Goal: Information Seeking & Learning: Learn about a topic

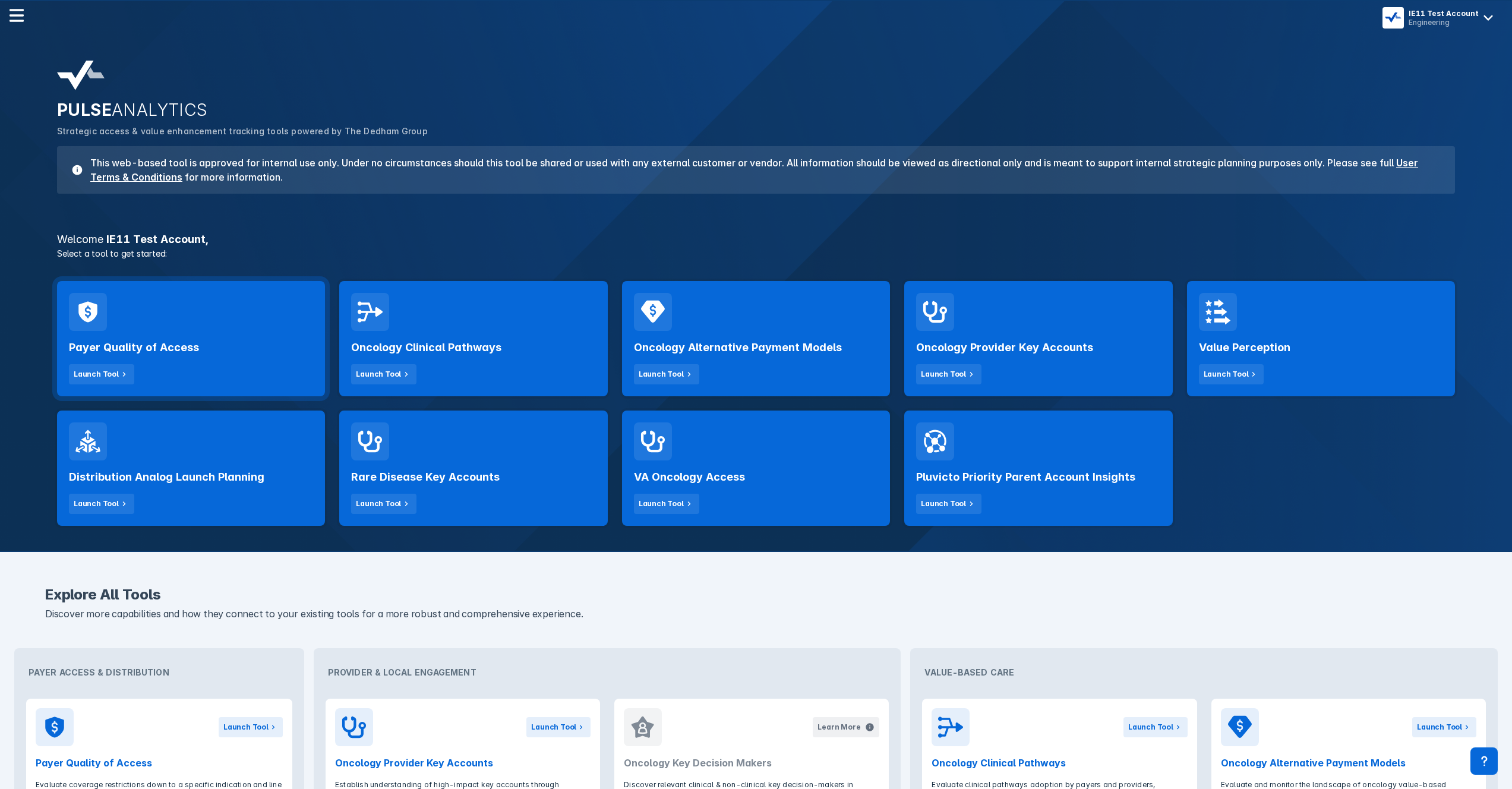
click at [222, 373] on div "Payer Quality of Access Launch Tool" at bounding box center [191, 358] width 244 height 54
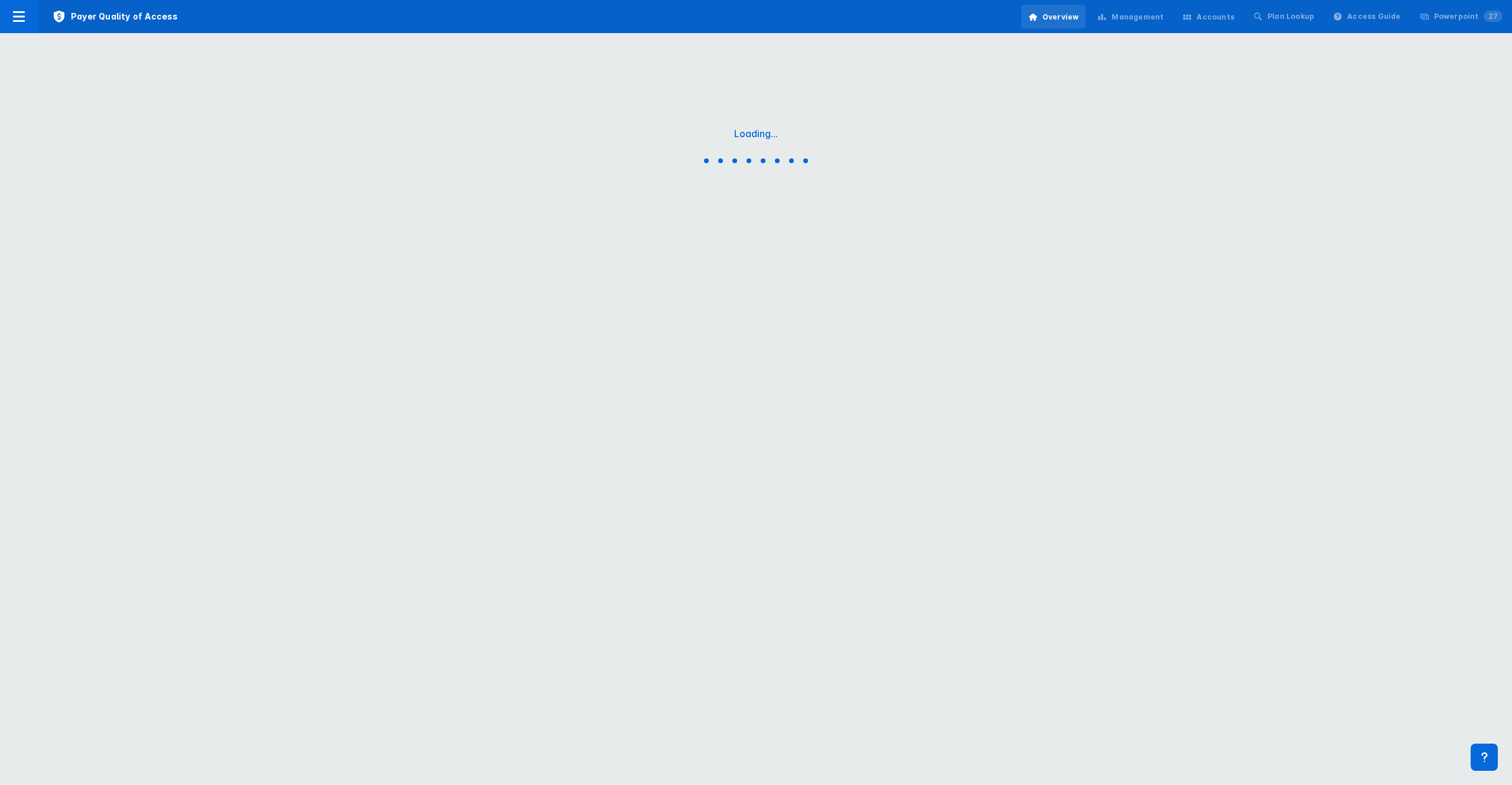
click at [1147, 18] on div "Management" at bounding box center [1138, 17] width 52 height 11
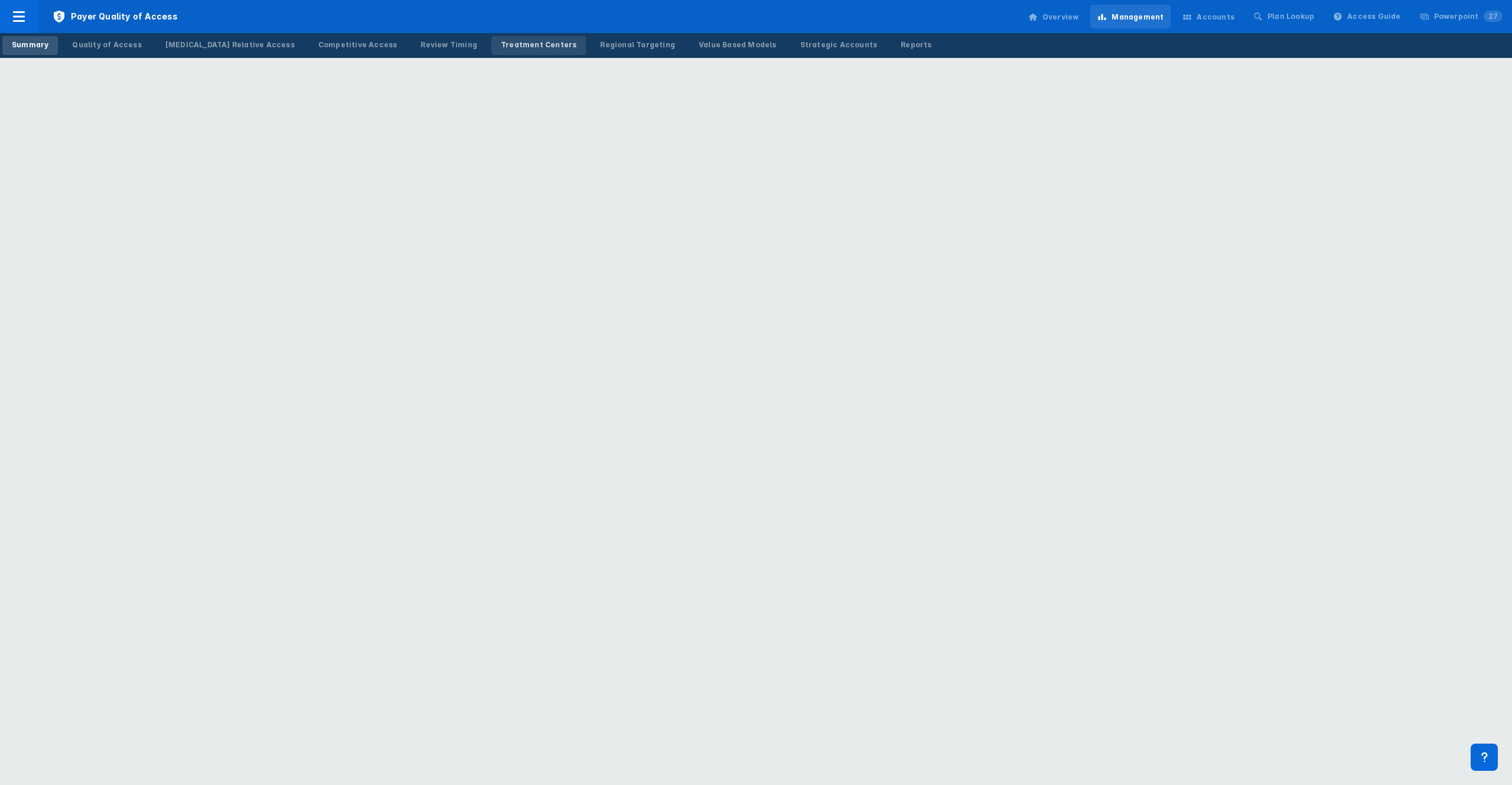
click at [501, 40] on div "Treatment Centers" at bounding box center [538, 45] width 76 height 11
click at [591, 37] on link "Regional Targeting" at bounding box center [638, 45] width 94 height 19
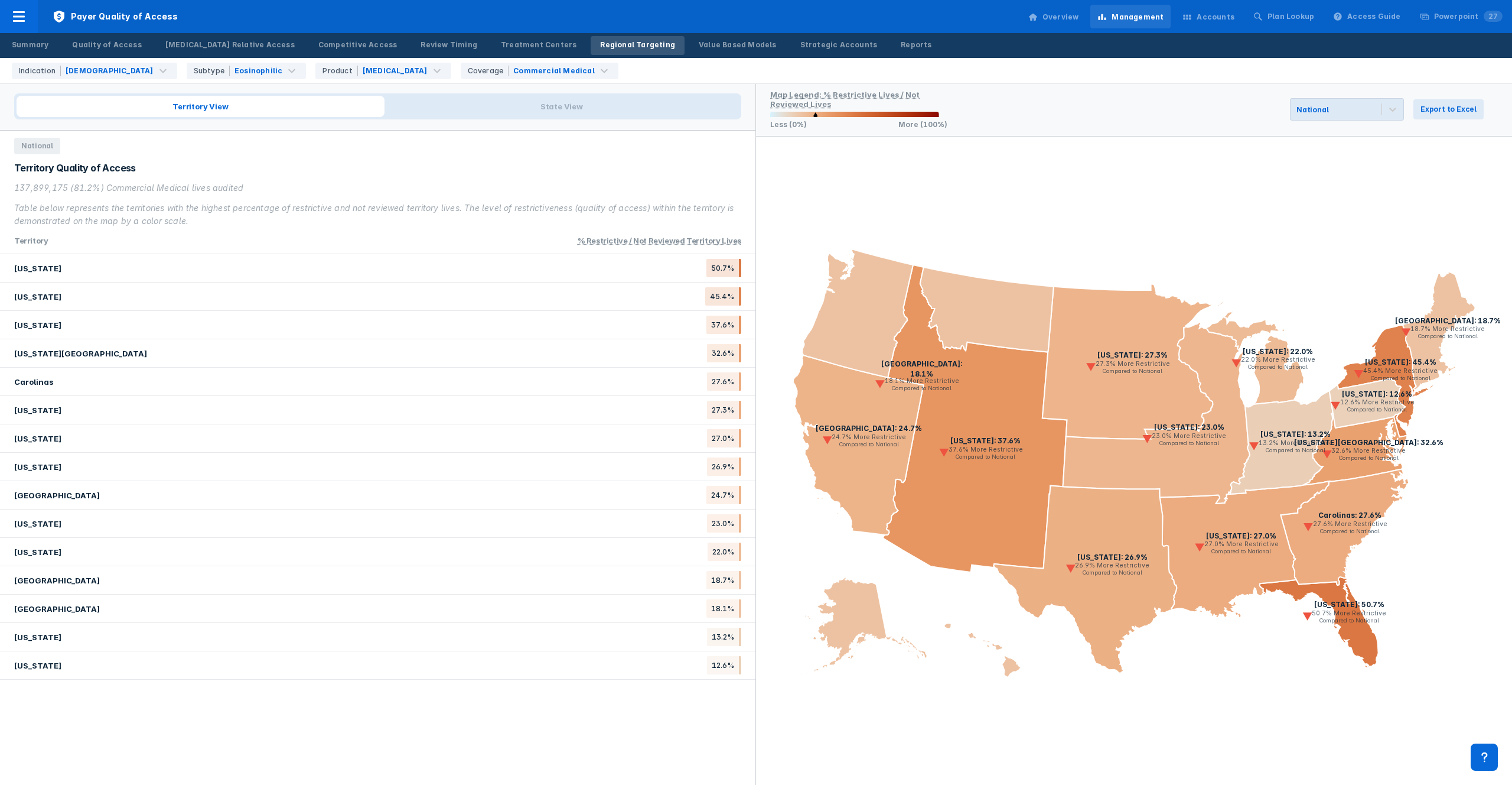
click at [1072, 370] on icon at bounding box center [1127, 361] width 170 height 155
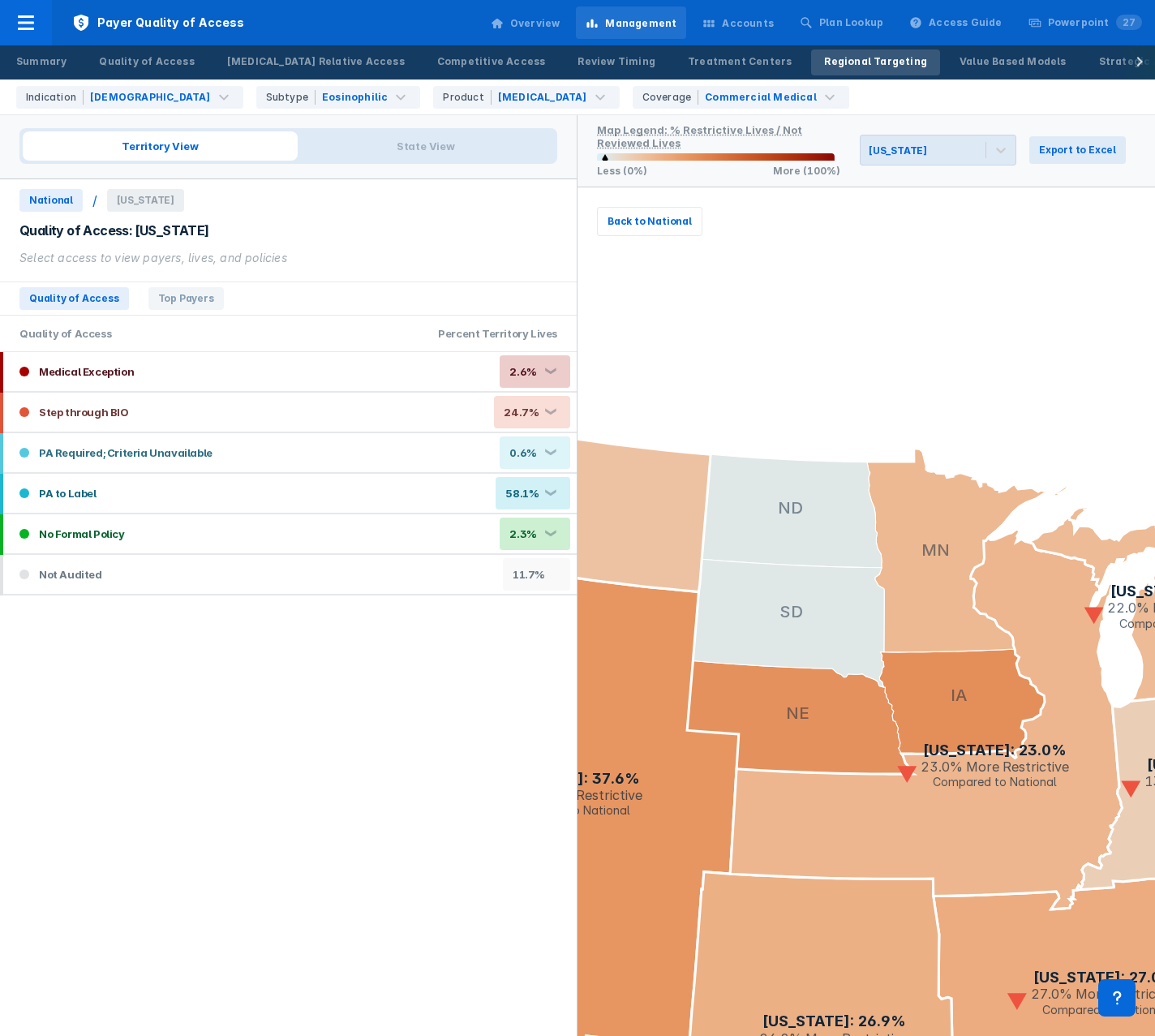
click at [37, 204] on span "National" at bounding box center [51, 200] width 63 height 23
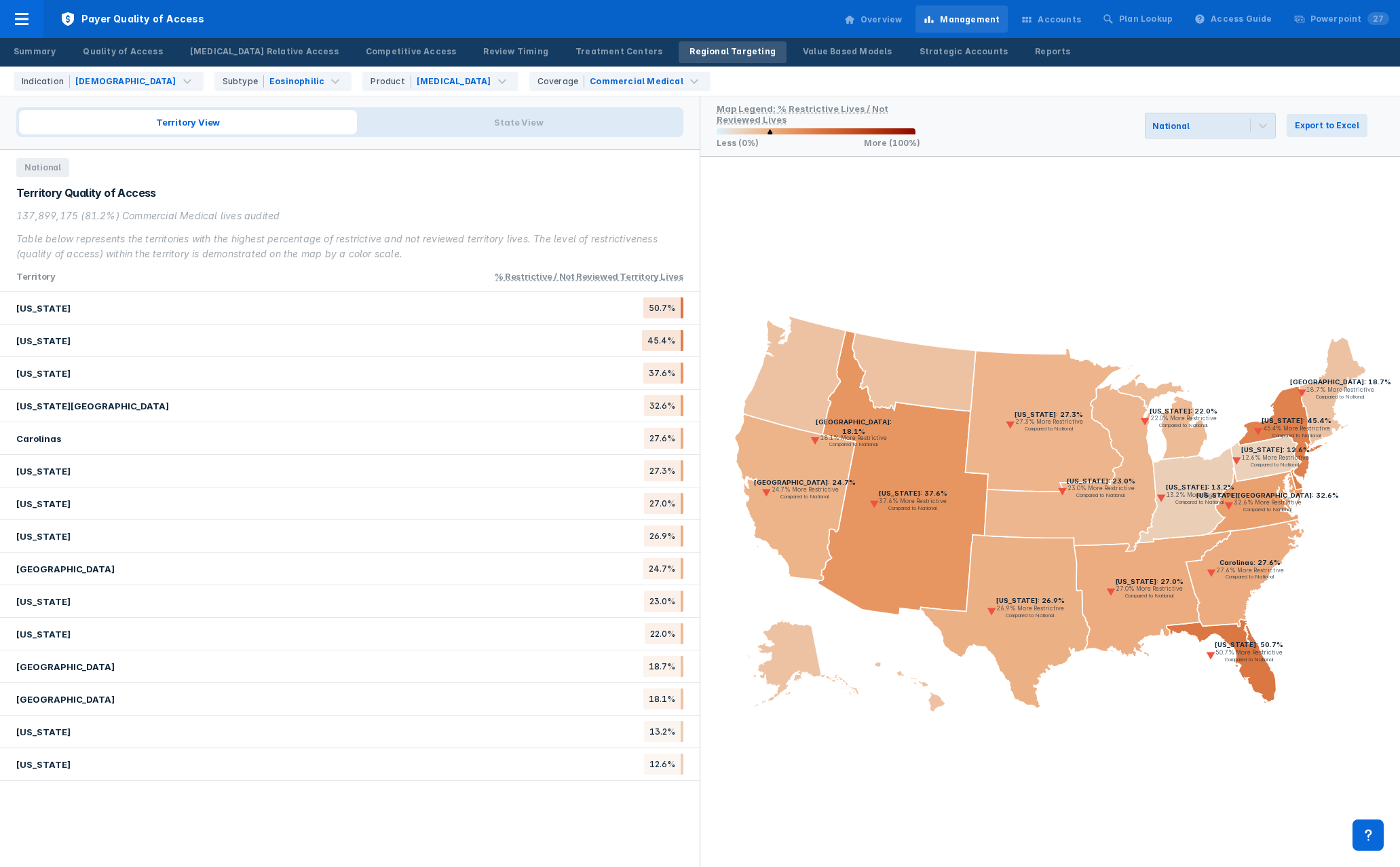
click at [1011, 474] on icon at bounding box center [1044, 420] width 158 height 143
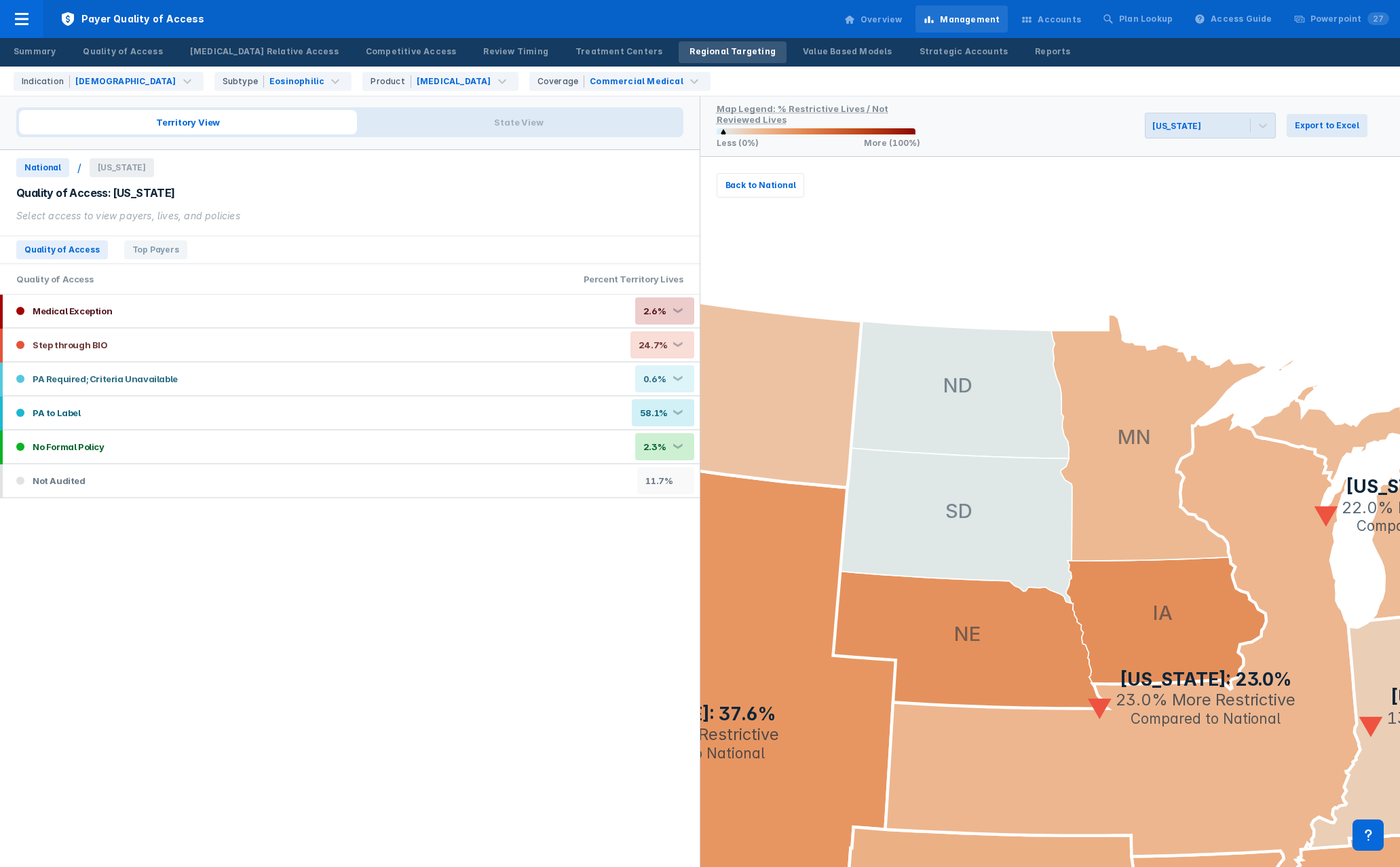
click at [1032, 246] on icon "[US_STATE]: 50.7% 50.7% More Restrictive Compared to National [US_STATE]: 45.4%…" at bounding box center [1051, 512] width 701 height 710
click at [967, 177] on icon "[US_STATE]: 50.7% 50.7% More Restrictive Compared to National [US_STATE]: 45.4%…" at bounding box center [1051, 512] width 701 height 710
click at [1080, 214] on icon "[US_STATE]: 50.7% 50.7% More Restrictive Compared to National [US_STATE]: 45.4%…" at bounding box center [1051, 512] width 701 height 710
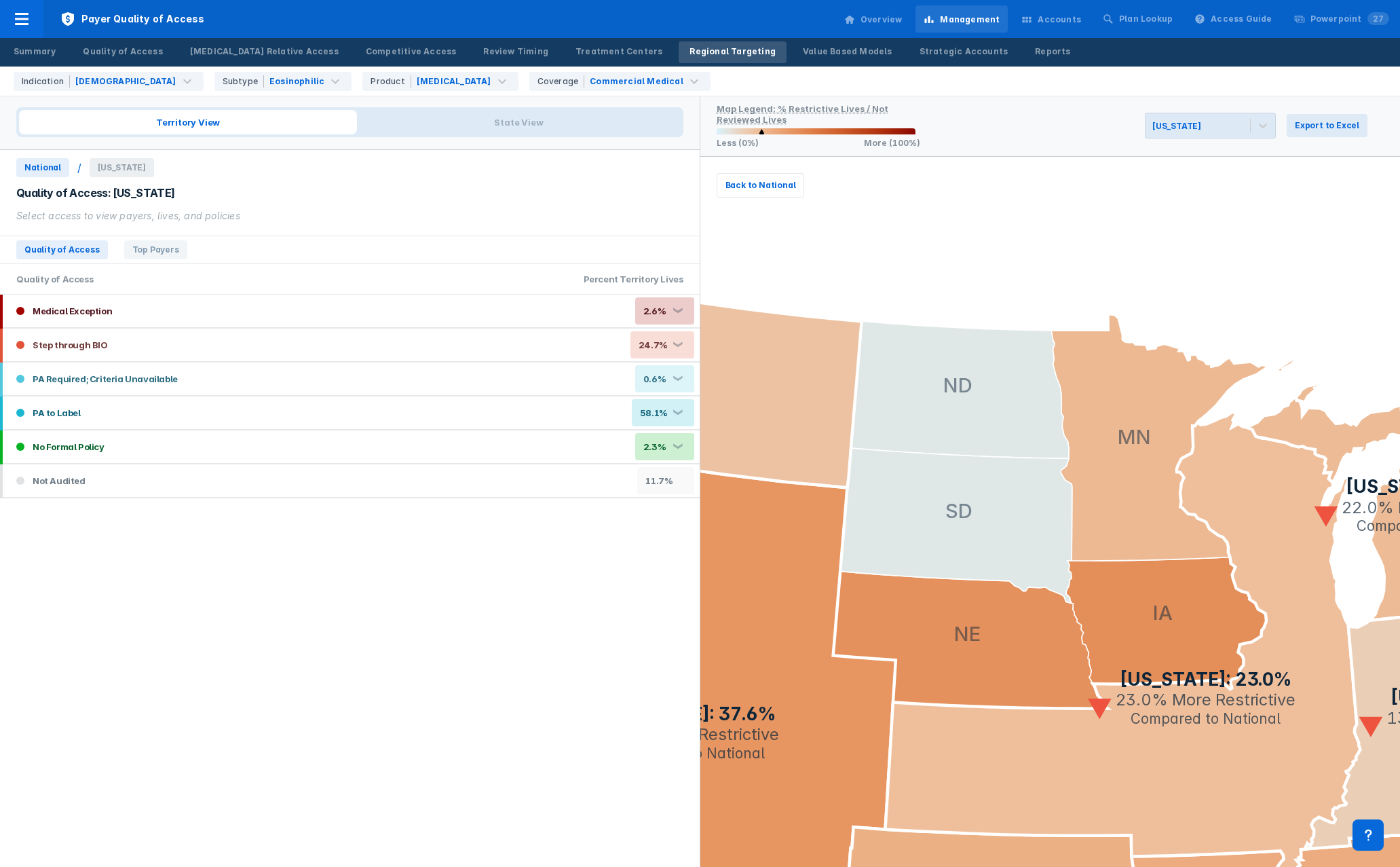
click at [1235, 769] on icon at bounding box center [1122, 643] width 475 height 461
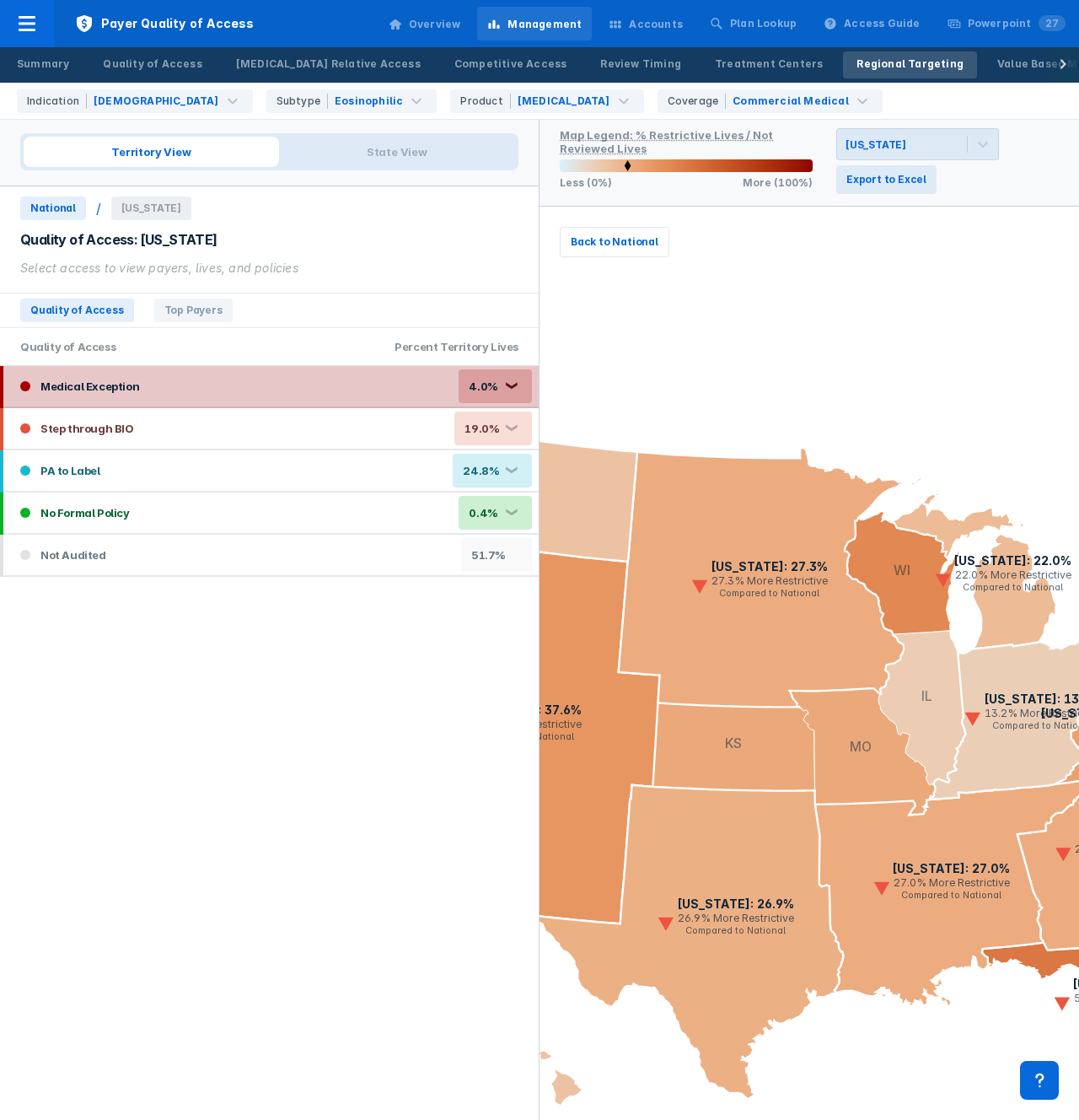
click at [258, 385] on div "Medical Exception 4.0% ❮" at bounding box center [271, 387] width 535 height 41
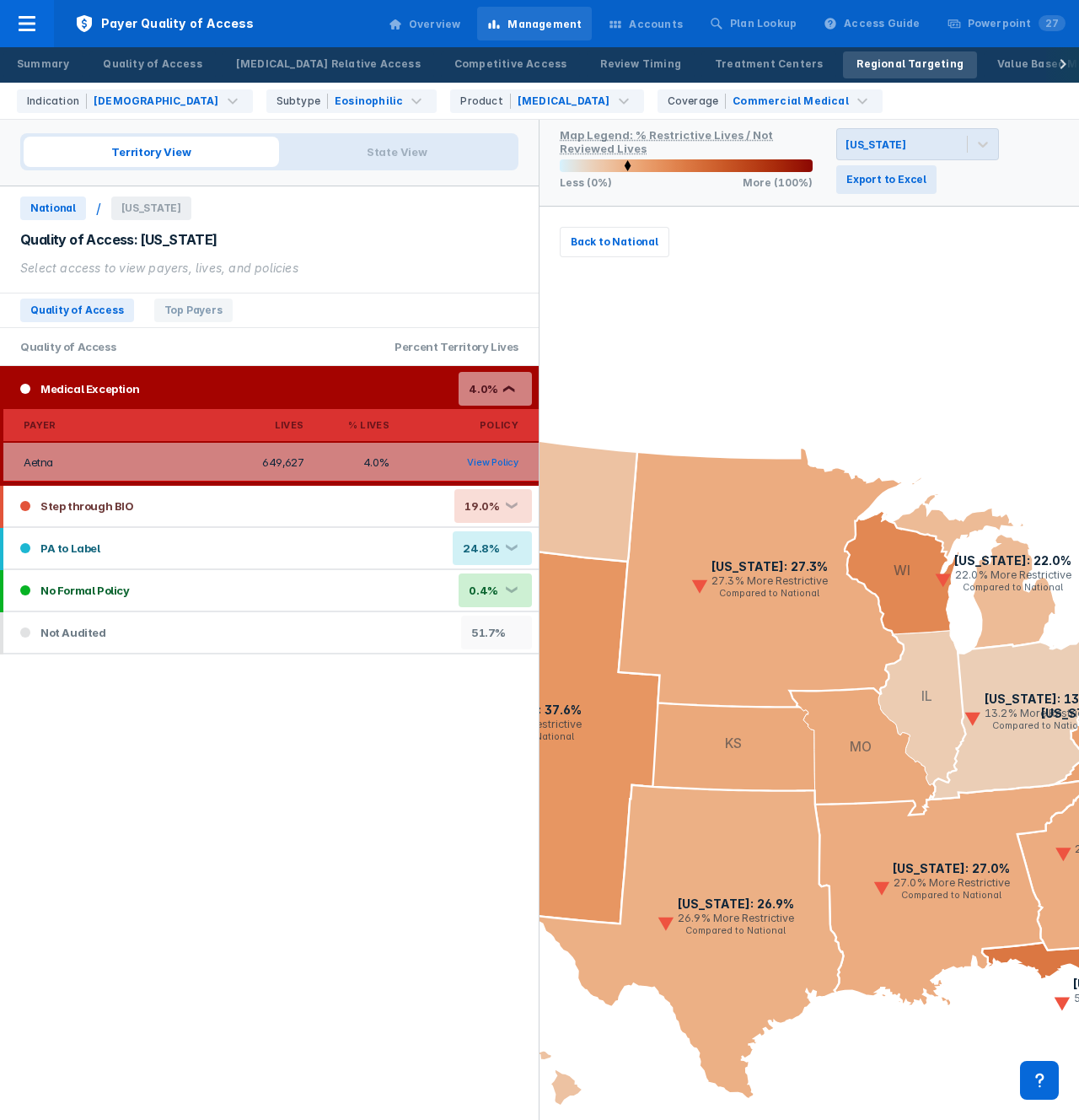
click at [297, 391] on div "Medical Exception 4.0% ❮" at bounding box center [271, 389] width 535 height 41
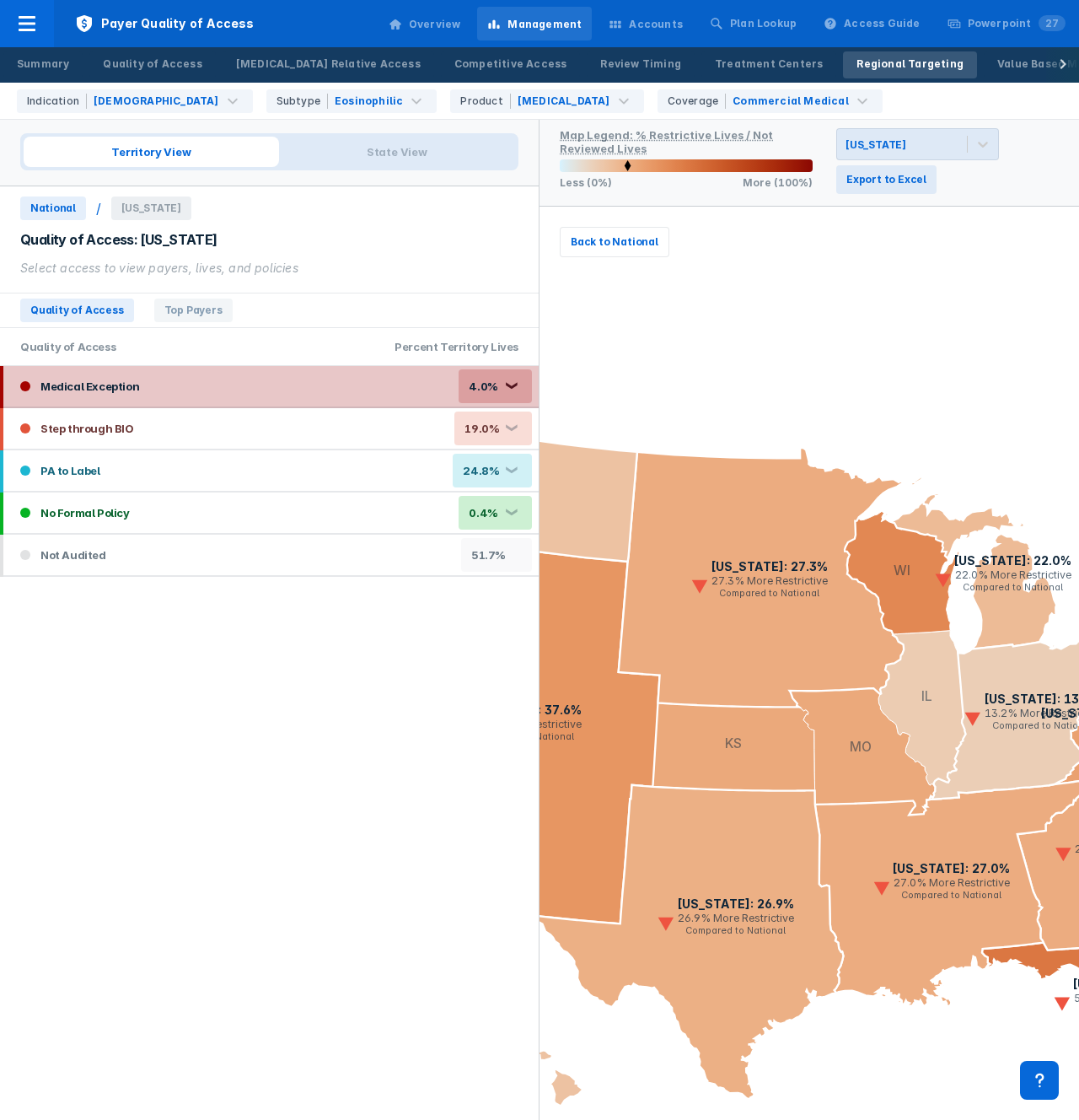
click at [314, 372] on div "Medical Exception 4.0% ❮" at bounding box center [271, 387] width 535 height 41
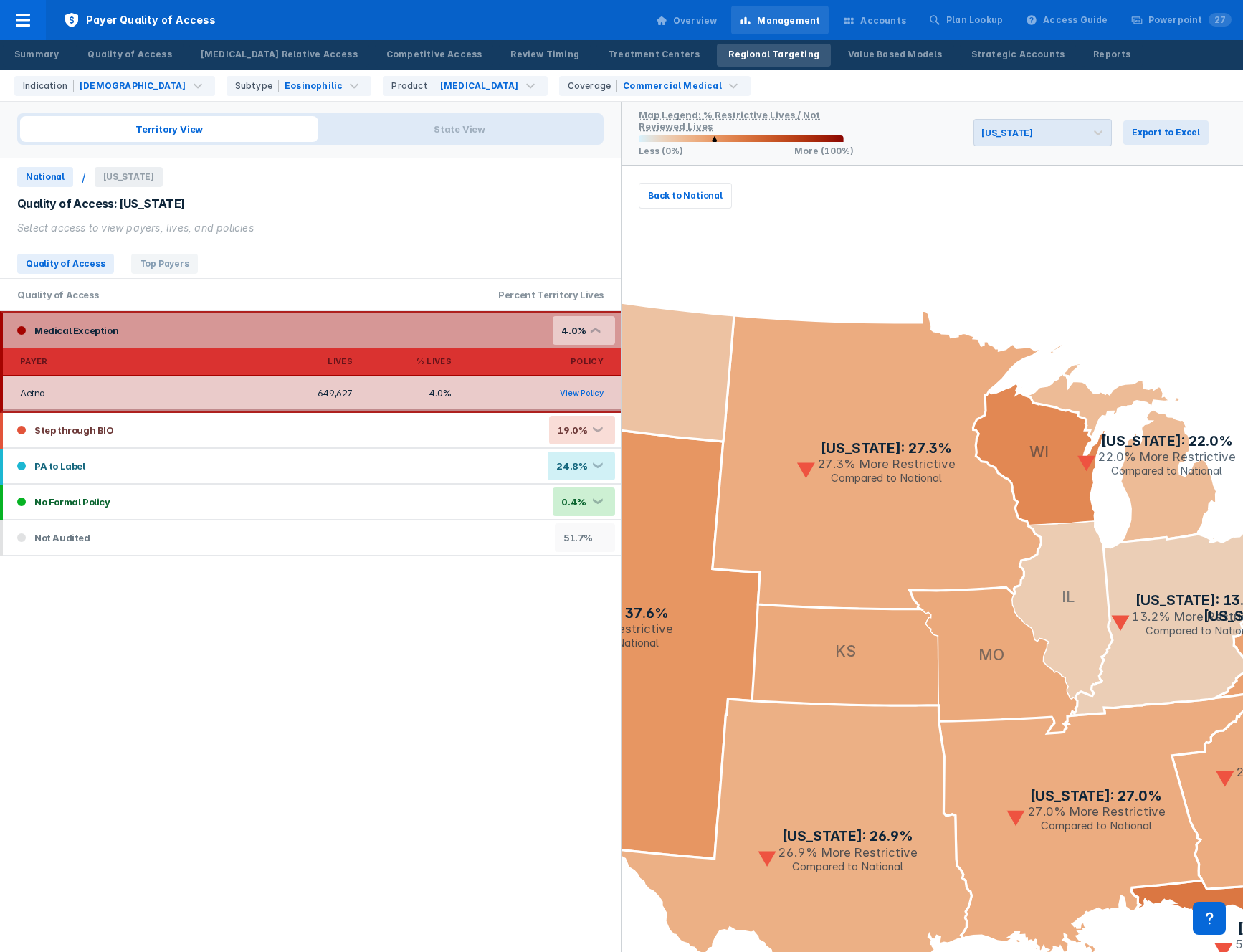
click at [126, 202] on div "Quality of Access: [US_STATE]" at bounding box center [311, 203] width 587 height 16
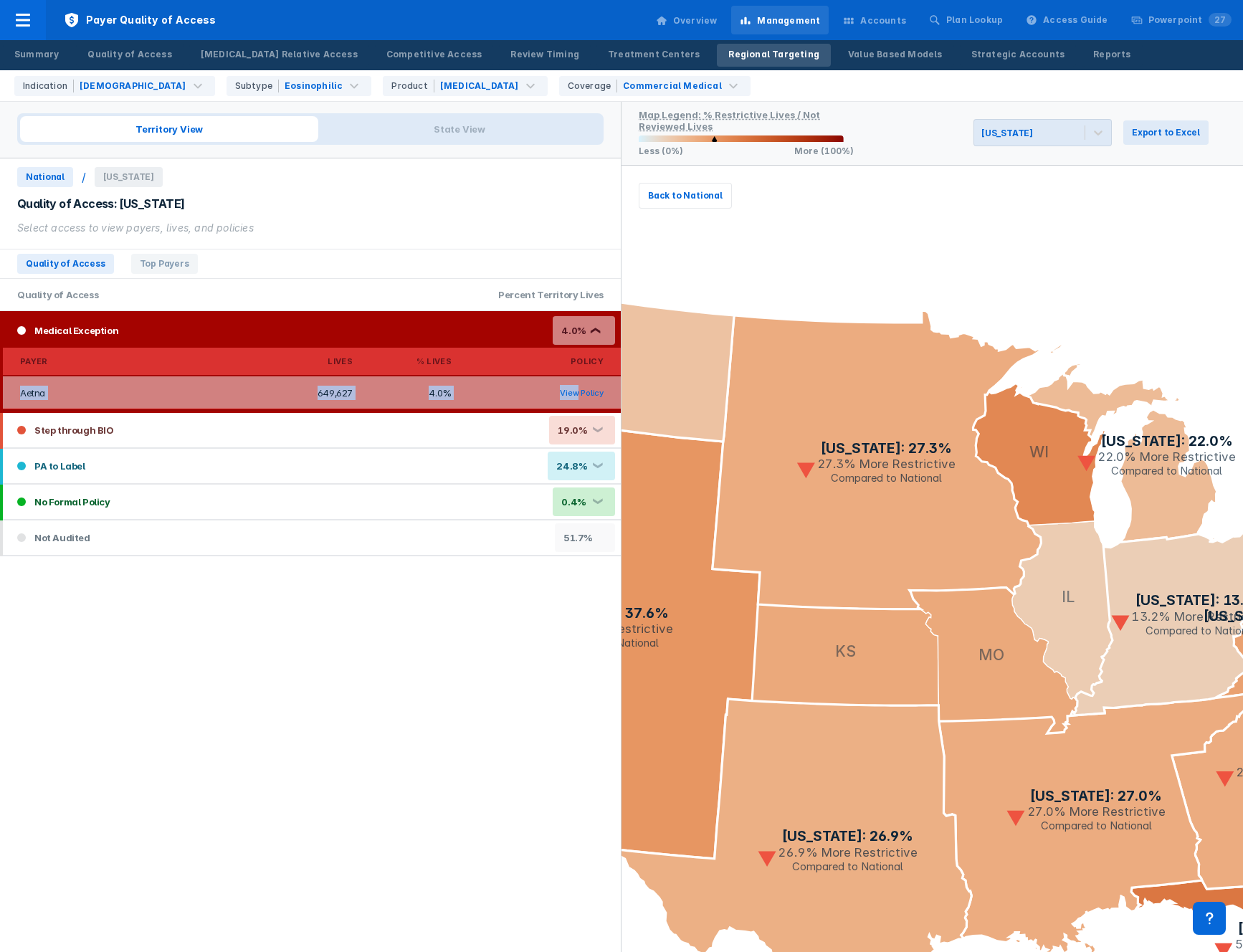
drag, startPoint x: 18, startPoint y: 395, endPoint x: 579, endPoint y: 393, distance: 561.0
click at [579, 393] on tr "Aetna 649,627 4.0% View Policy" at bounding box center [312, 393] width 618 height 33
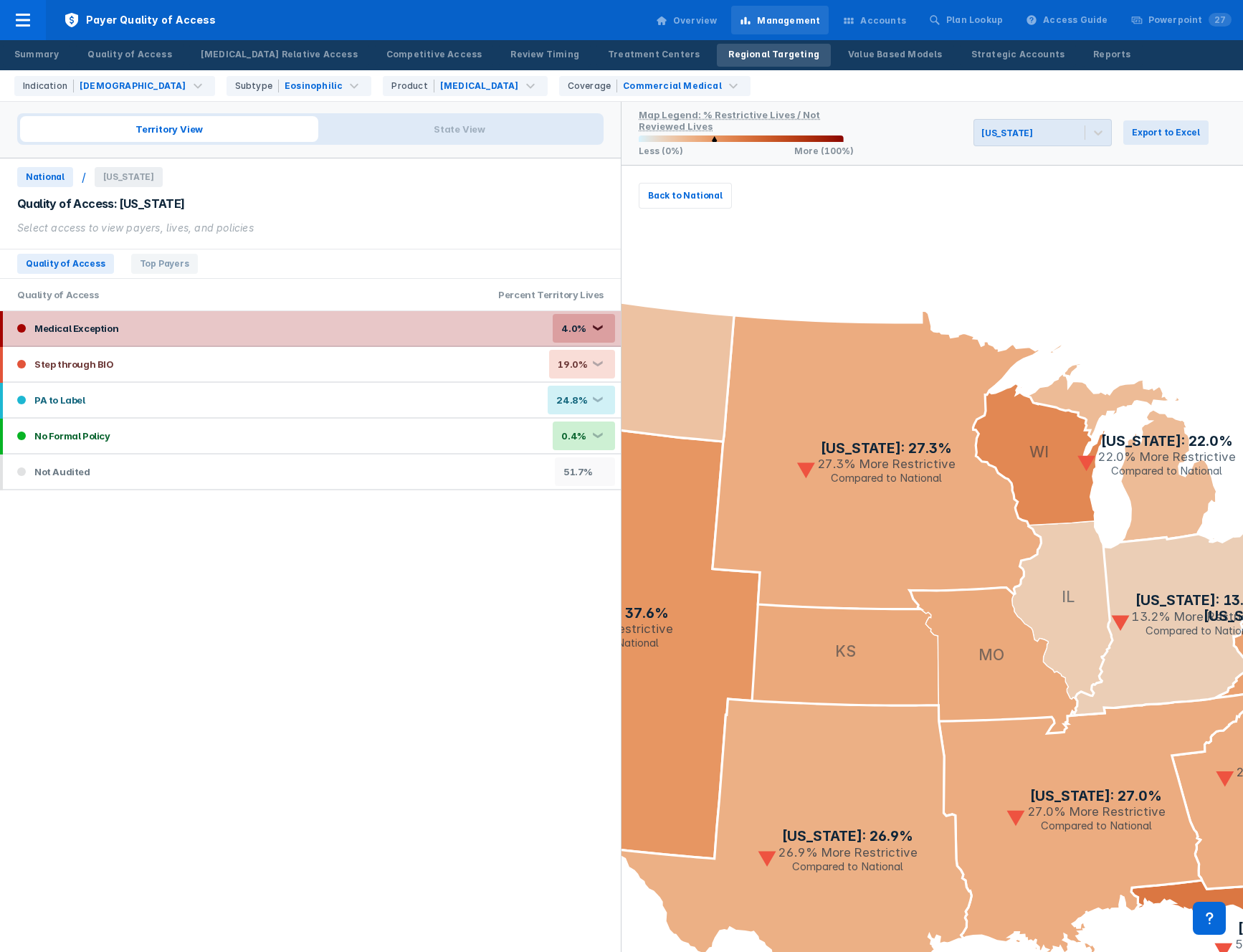
click at [41, 180] on span "National" at bounding box center [45, 177] width 56 height 20
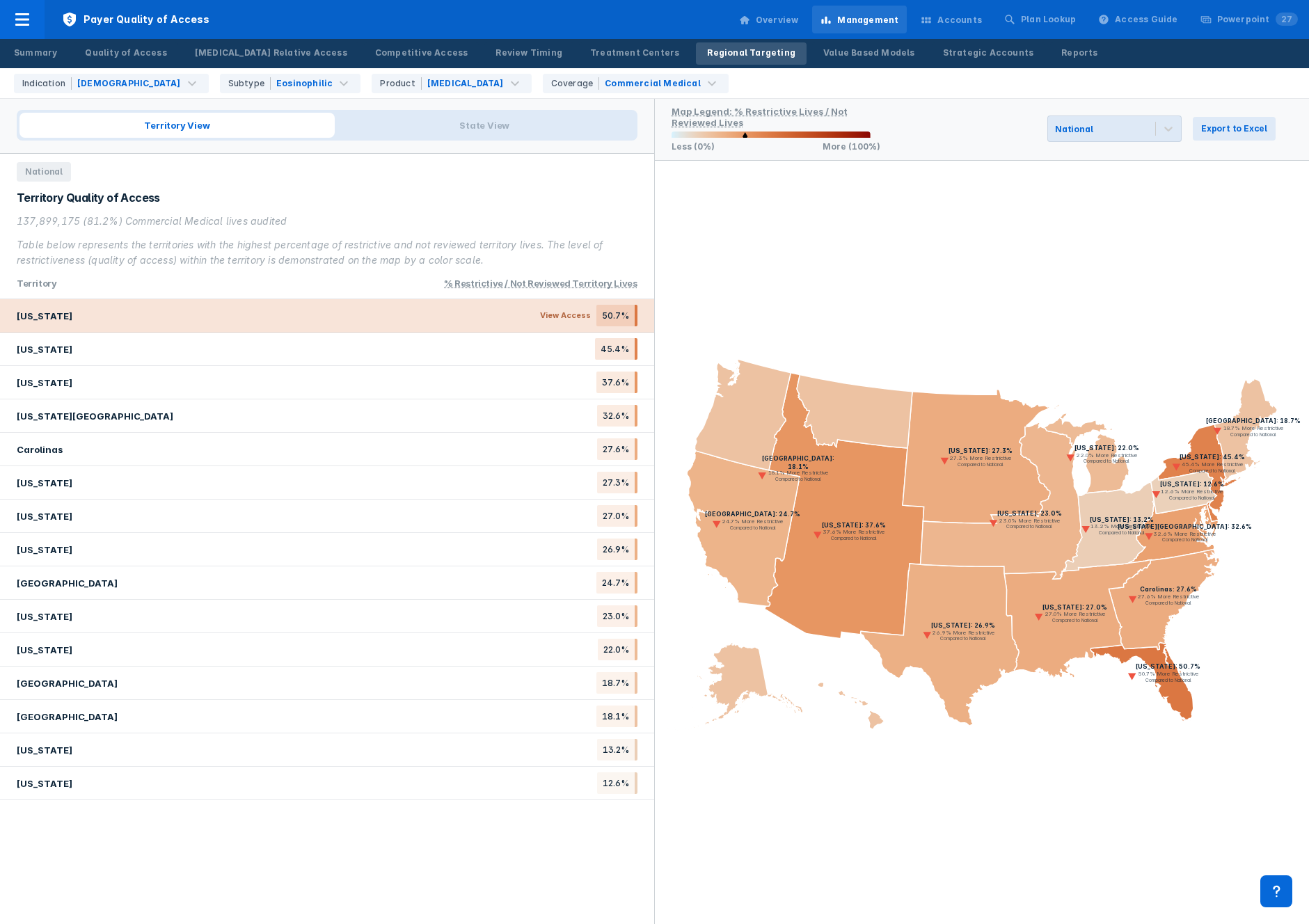
click at [128, 312] on div "[US_STATE] View Access 50.7%" at bounding box center [327, 316] width 654 height 34
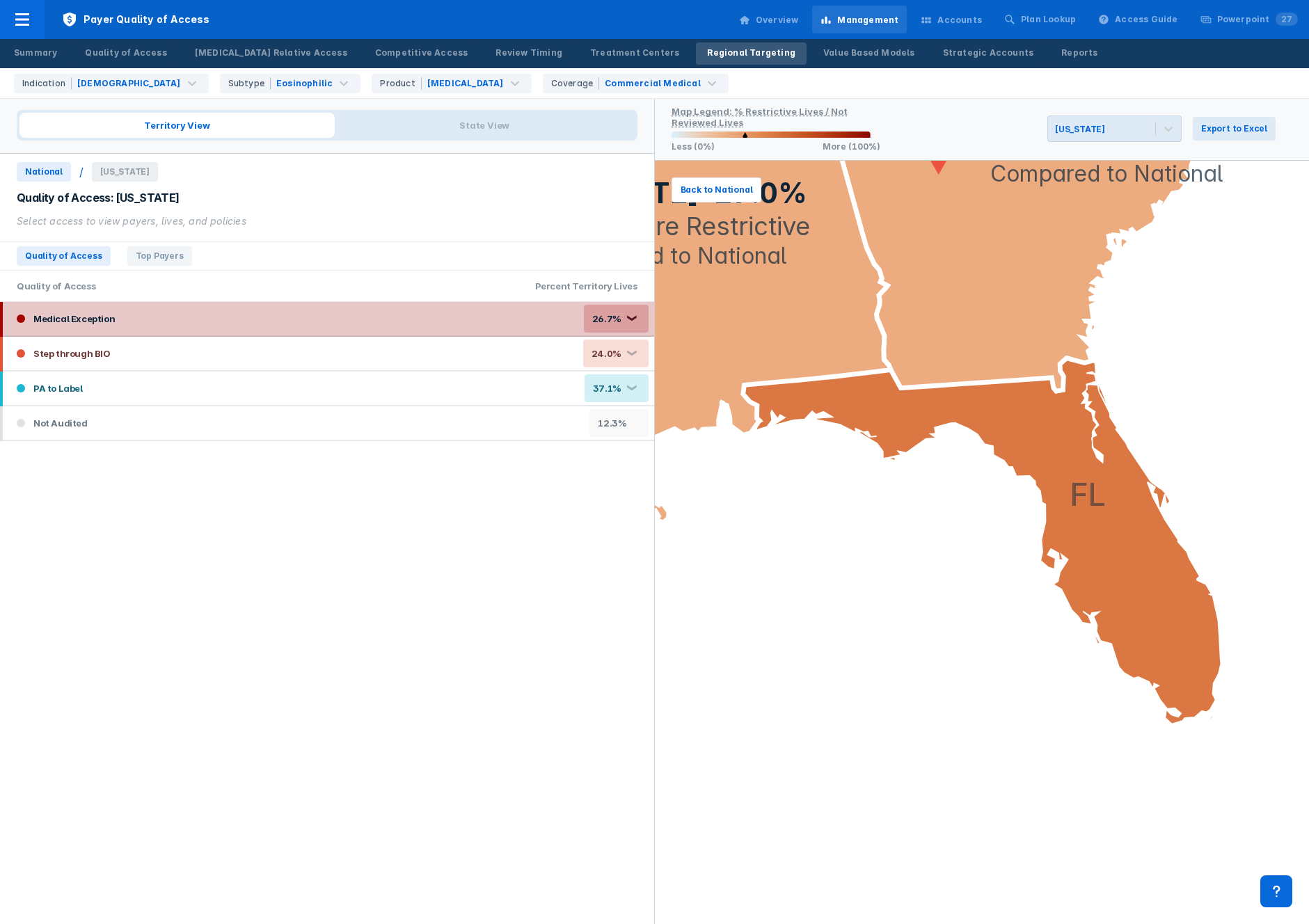
drag, startPoint x: 207, startPoint y: 321, endPoint x: 185, endPoint y: 330, distance: 23.8
click at [207, 321] on div "Medical Exception 26.7% ❮" at bounding box center [329, 319] width 651 height 34
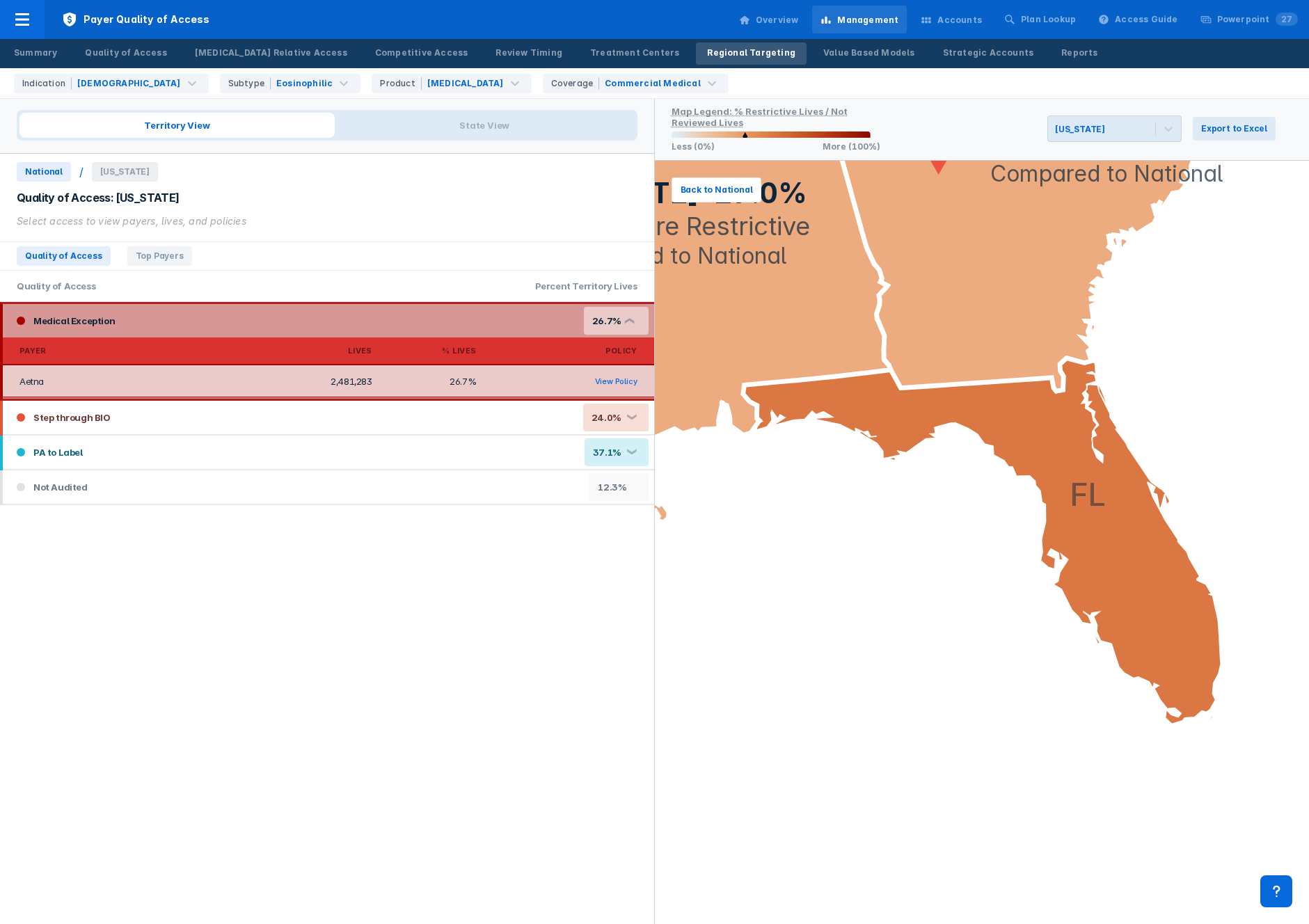
click at [57, 165] on span "National" at bounding box center [44, 172] width 54 height 20
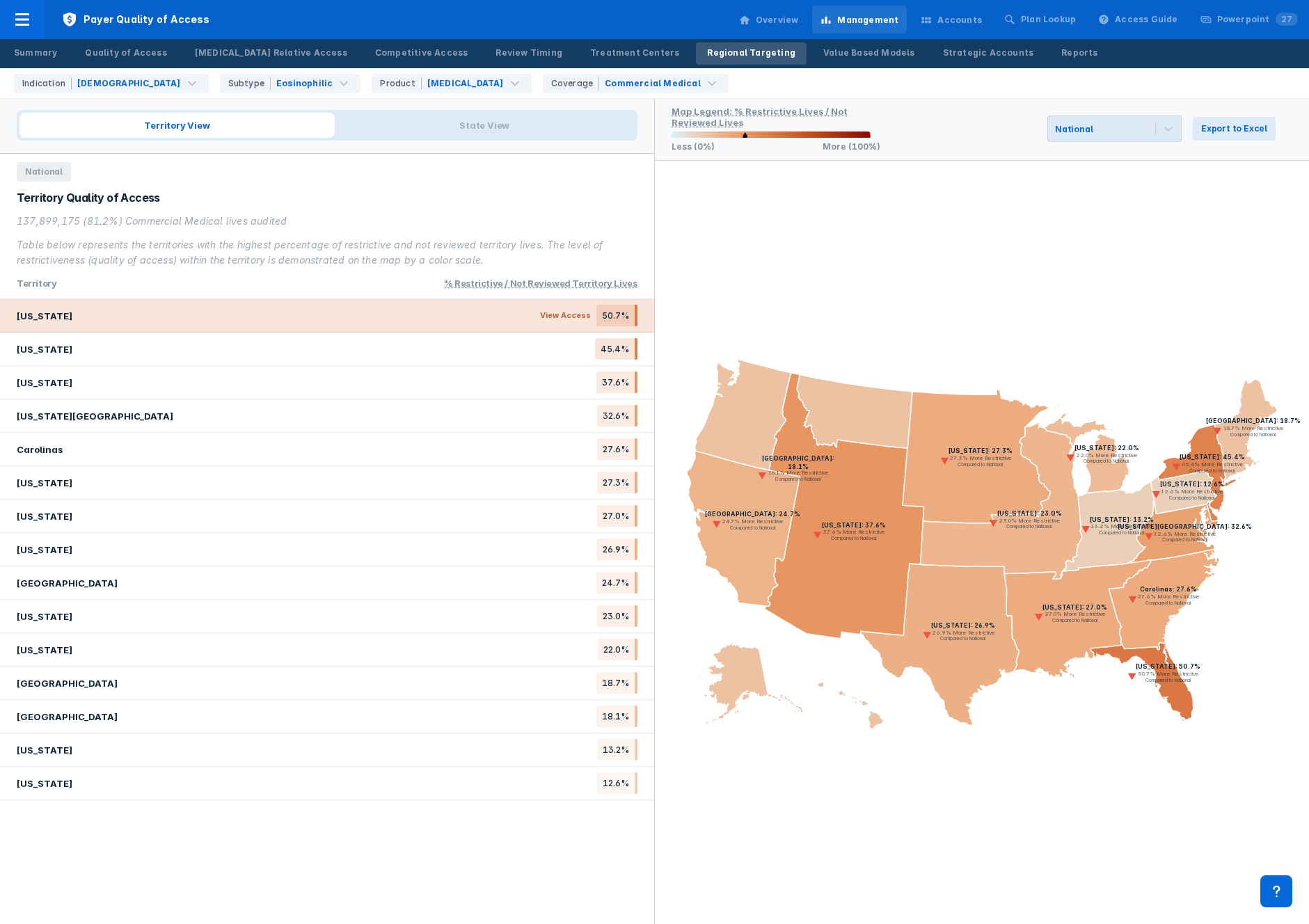
click at [73, 308] on div "[US_STATE] View Access 50.7%" at bounding box center [327, 316] width 654 height 34
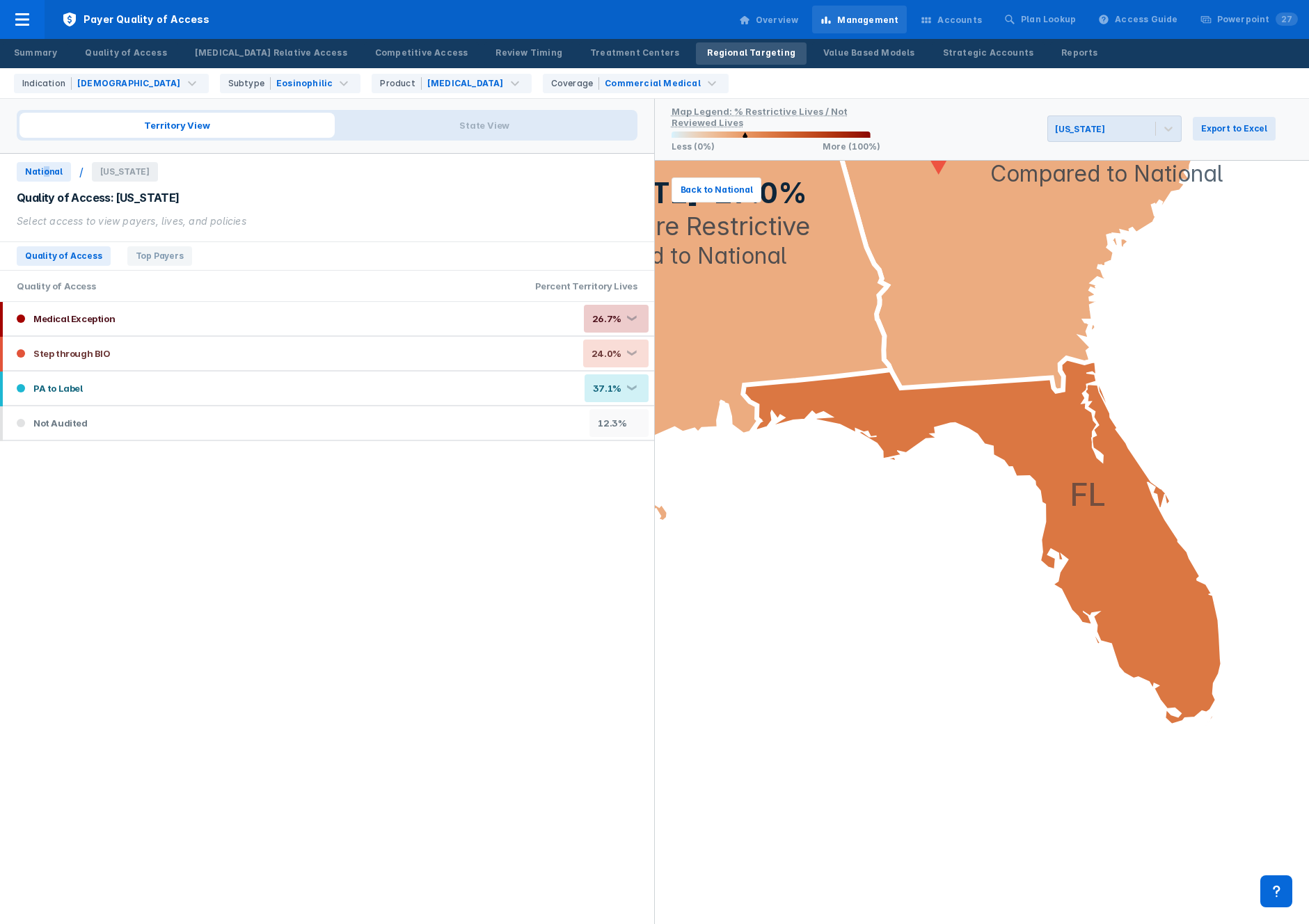
click at [47, 171] on span "National" at bounding box center [44, 172] width 54 height 20
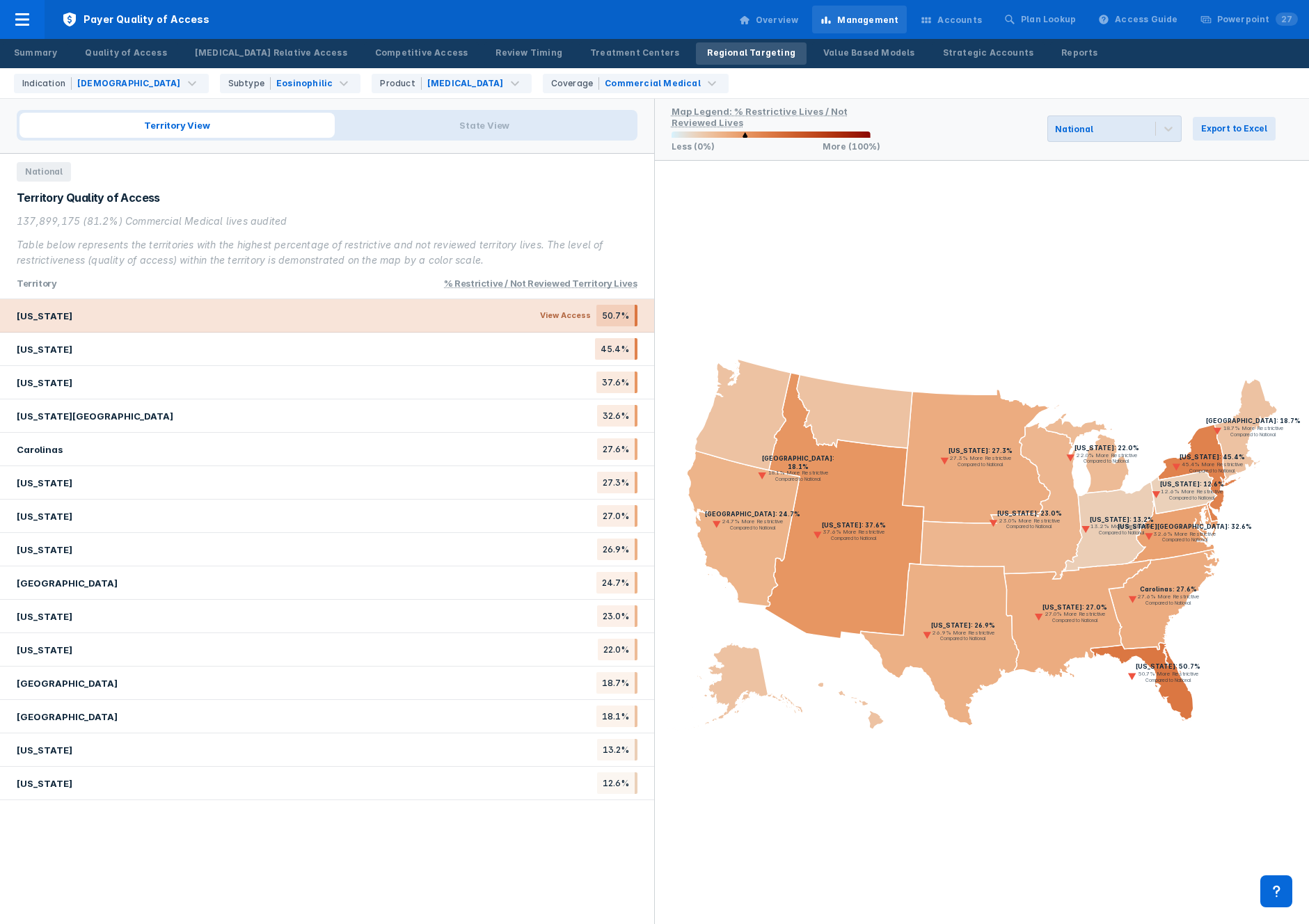
click at [124, 322] on div "[US_STATE] View Access 50.7%" at bounding box center [327, 316] width 654 height 34
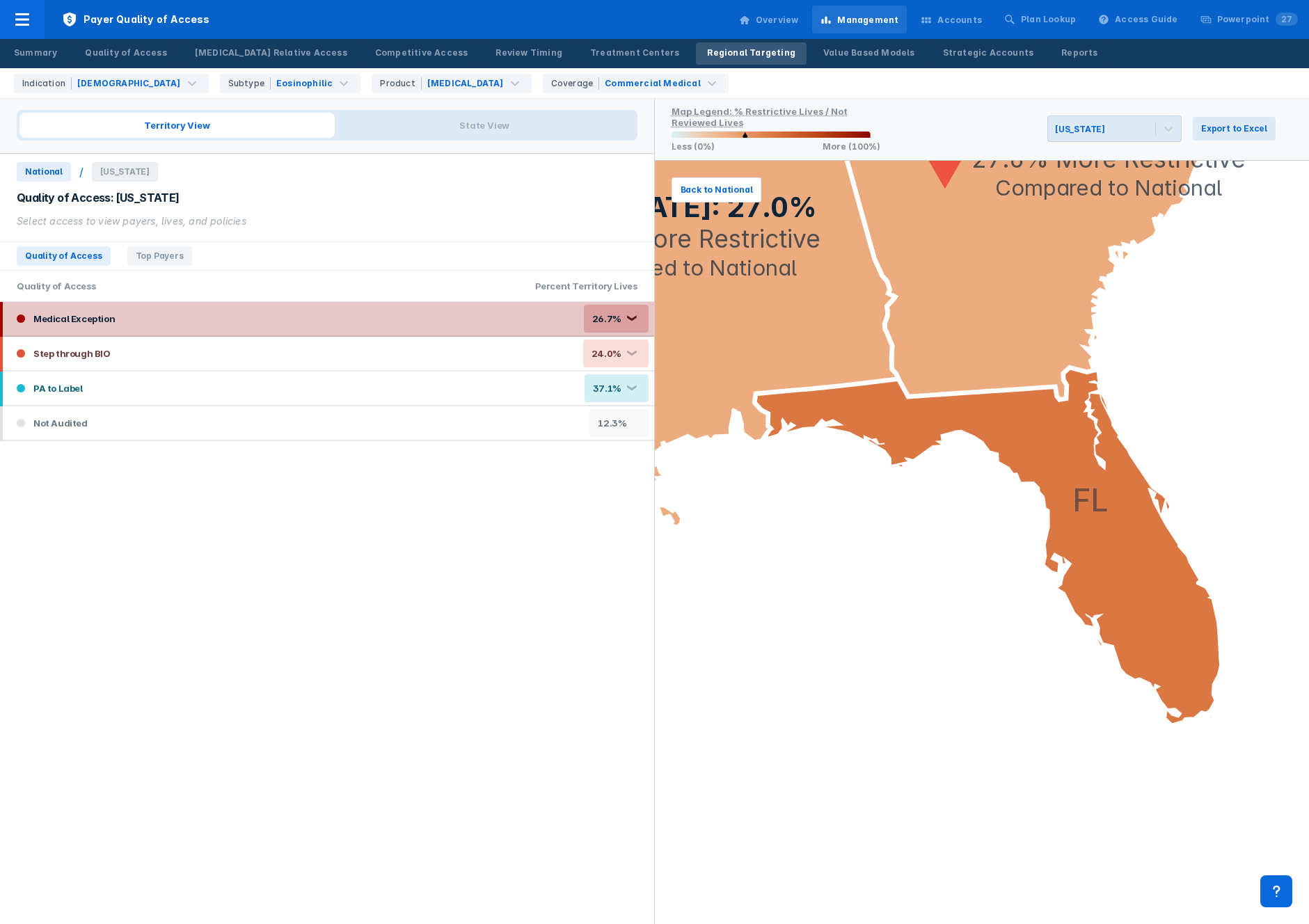
click at [123, 326] on div "Medical Exception 26.7% ❮" at bounding box center [329, 319] width 651 height 34
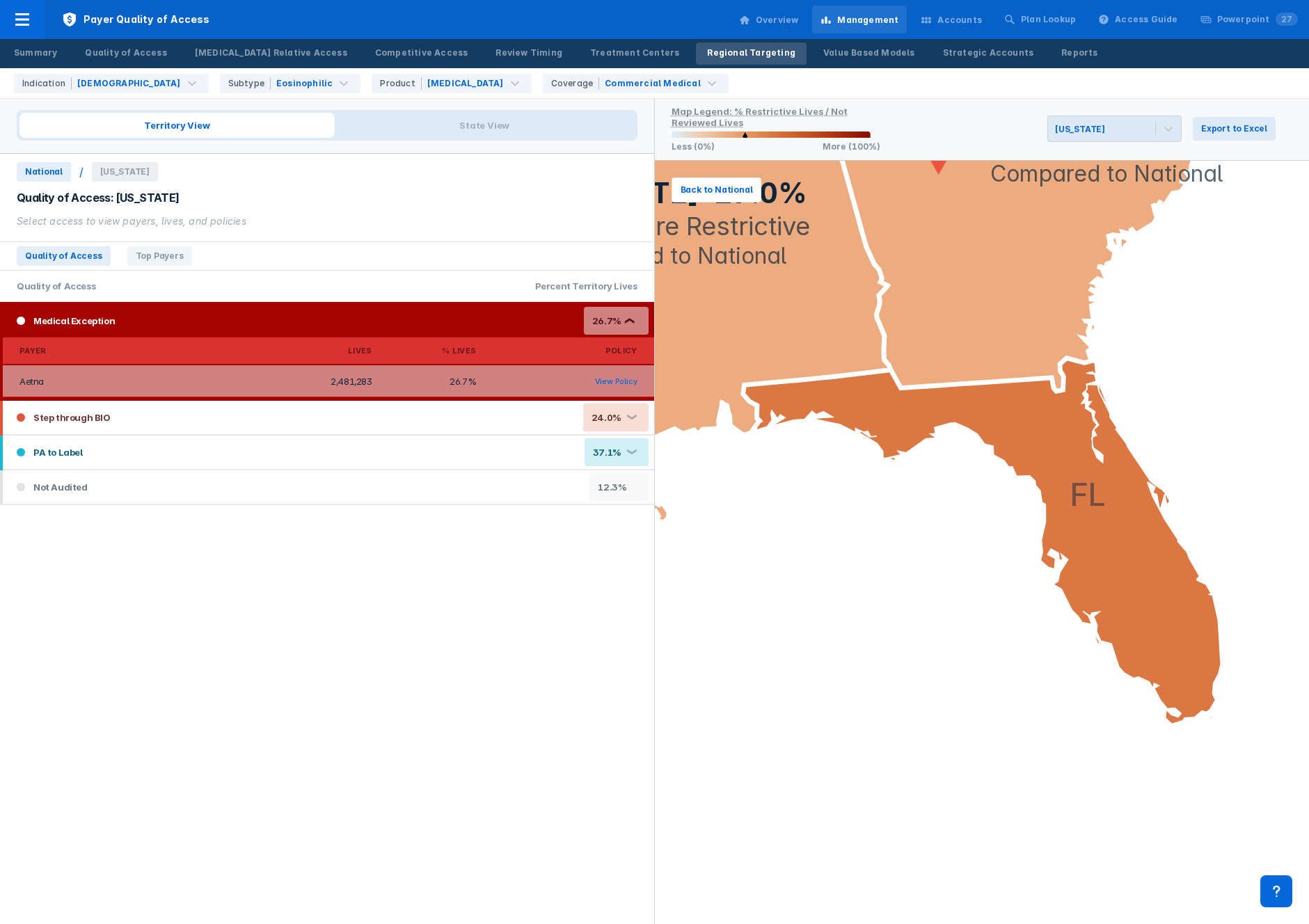
click at [259, 323] on div "Medical Exception 26.7% ❮" at bounding box center [329, 321] width 651 height 34
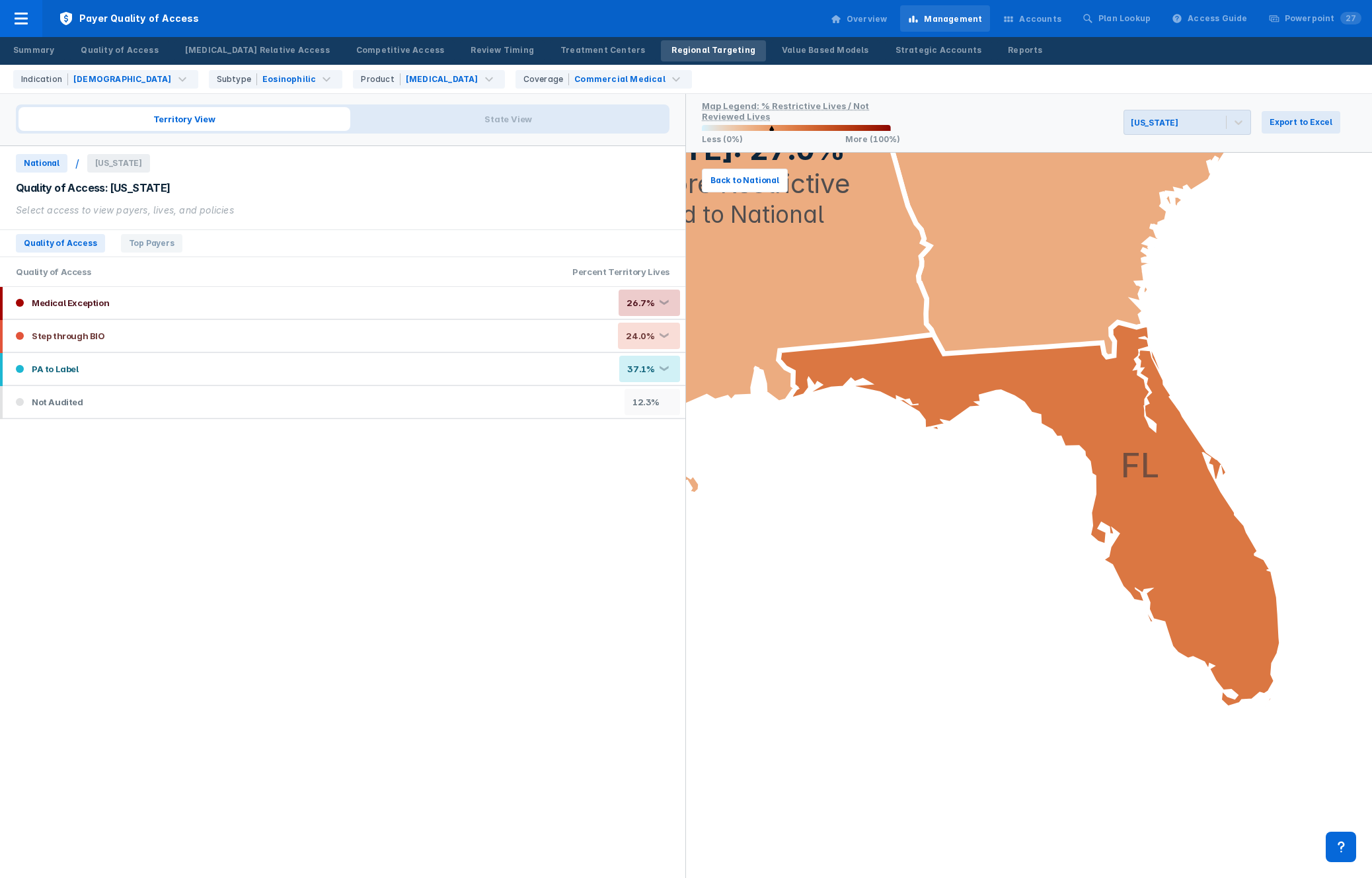
click at [31, 166] on span "National" at bounding box center [42, 163] width 51 height 19
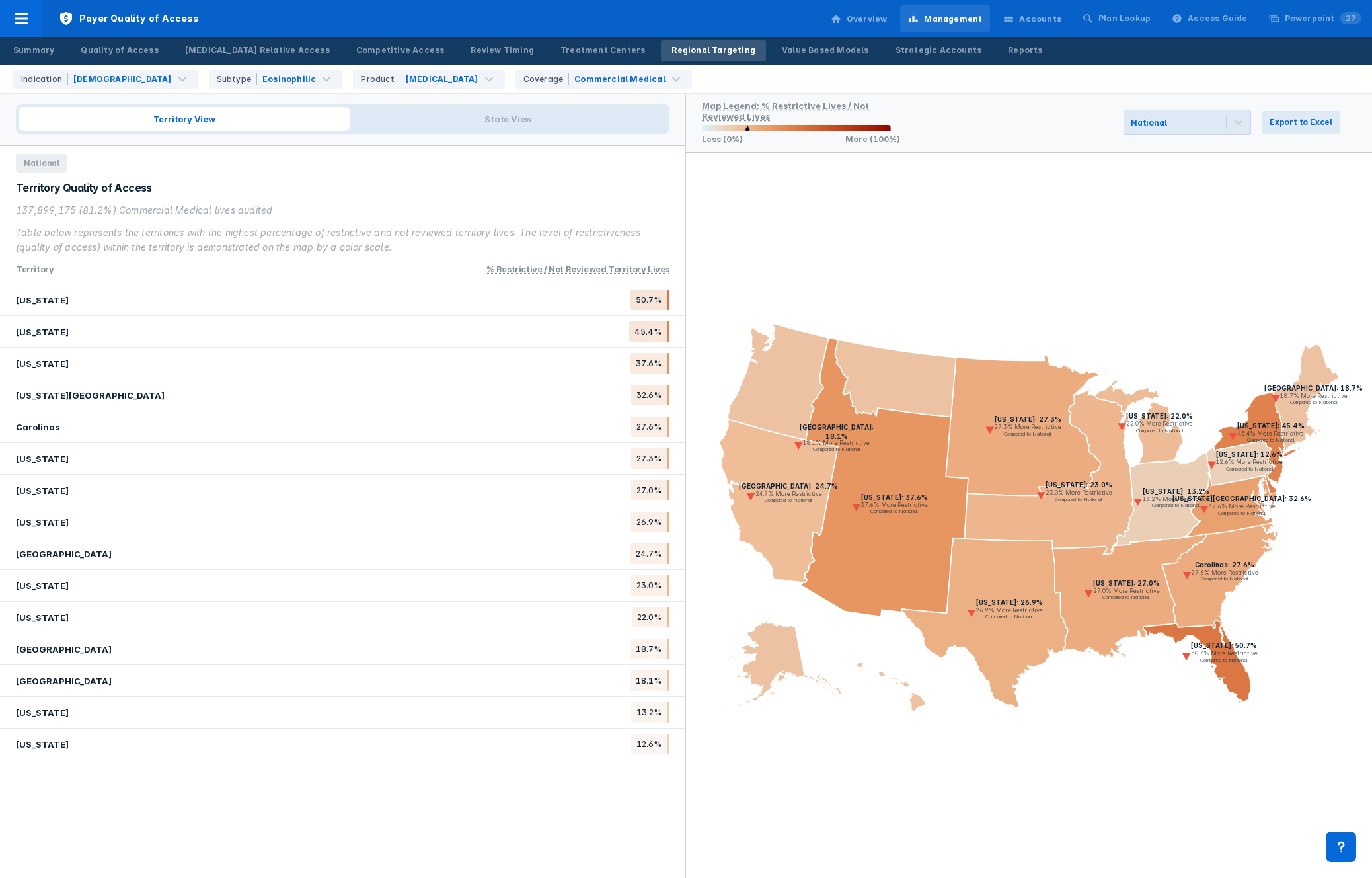
click at [761, 527] on icon at bounding box center [779, 501] width 119 height 163
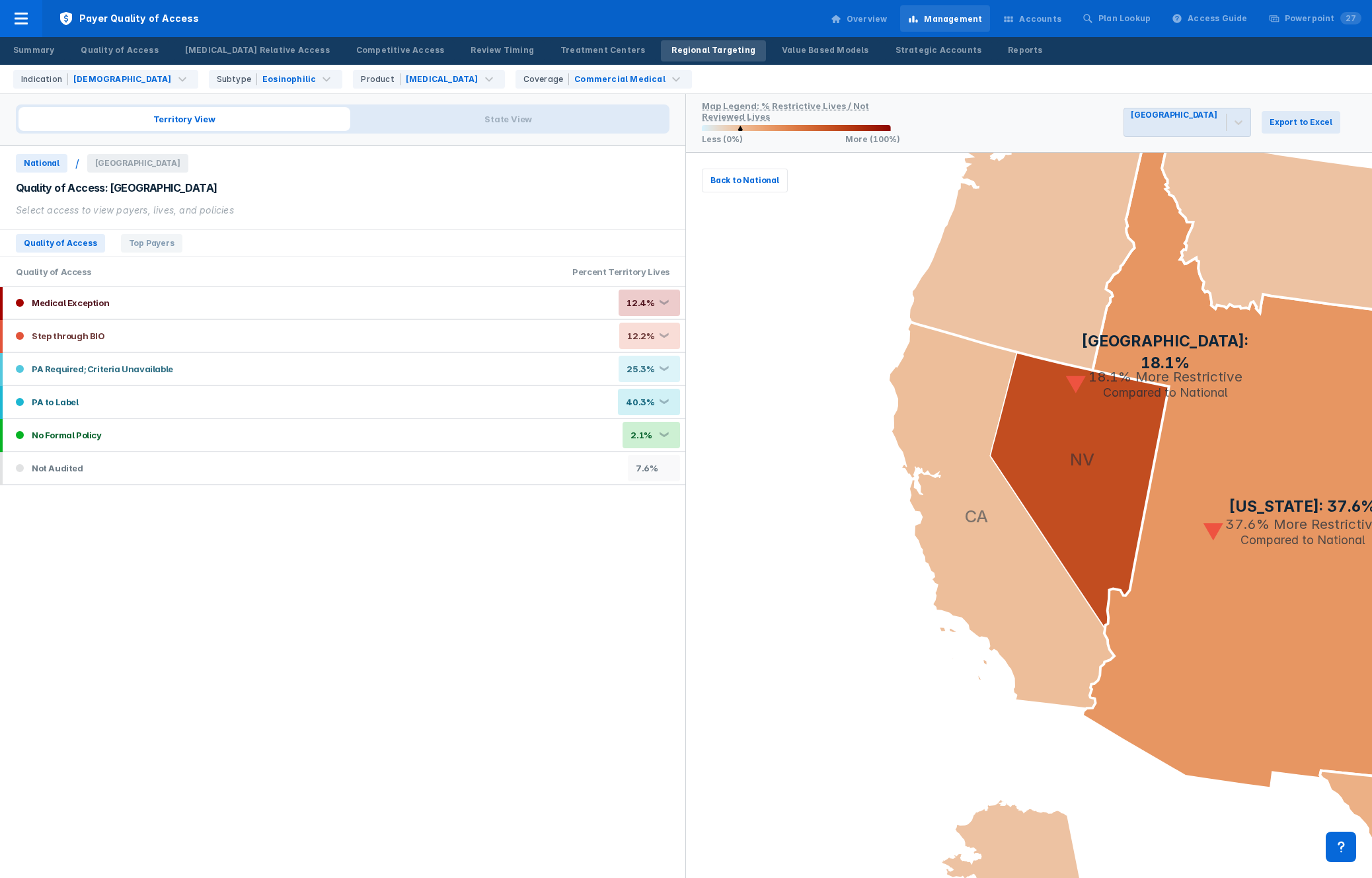
drag, startPoint x: 956, startPoint y: 539, endPoint x: 829, endPoint y: 483, distance: 138.8
click at [829, 483] on icon "[US_STATE]: 50.7% 50.7% More Restrictive Compared to National [US_STATE]: 45.4%…" at bounding box center [1028, 515] width 686 height 725
drag, startPoint x: 841, startPoint y: 538, endPoint x: 771, endPoint y: 460, distance: 104.8
click at [771, 460] on rect at bounding box center [1028, 515] width 686 height 429
click at [39, 162] on span "National" at bounding box center [42, 163] width 51 height 19
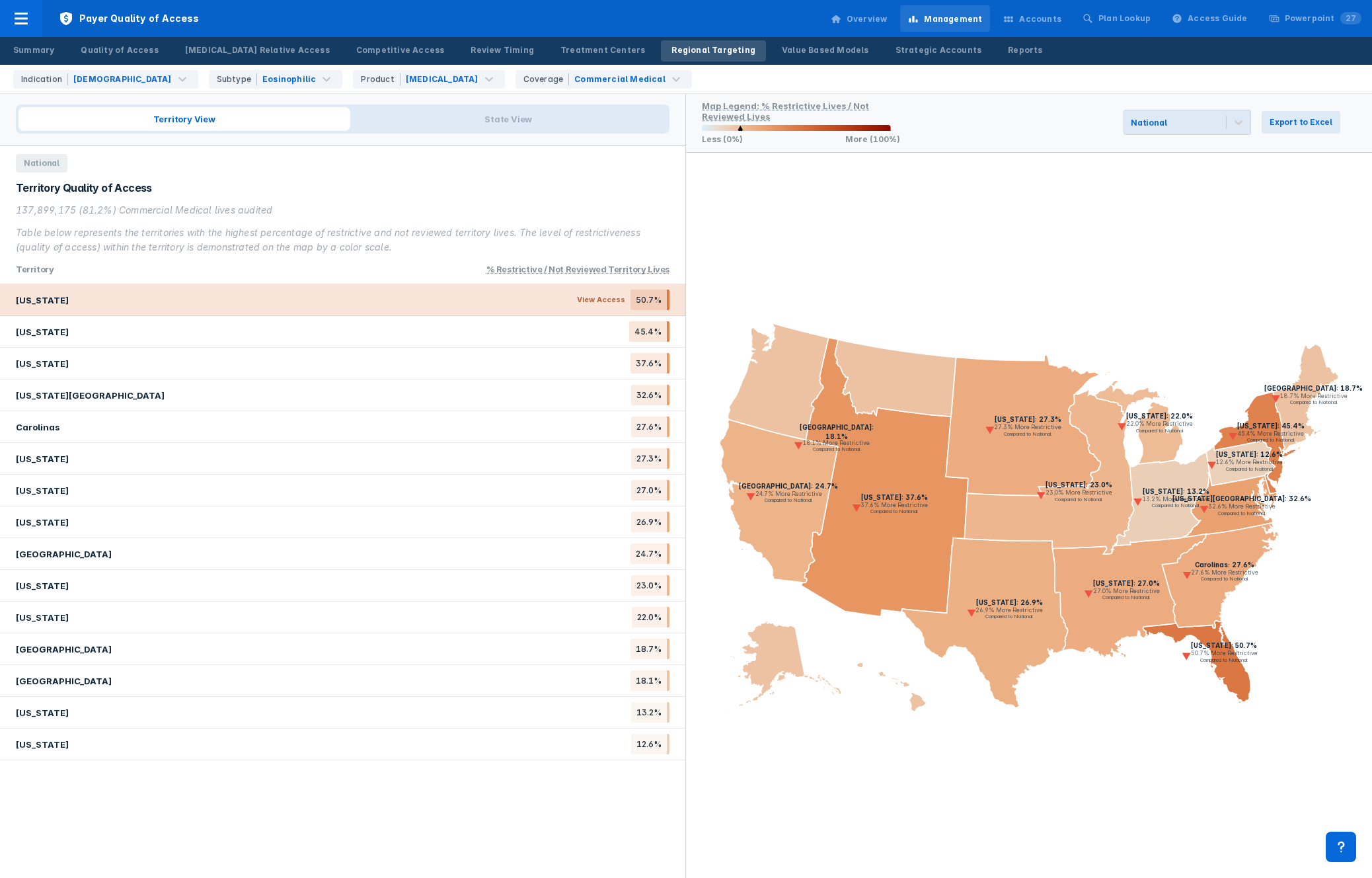
click at [489, 294] on div "[US_STATE] View Access 50.7%" at bounding box center [342, 300] width 685 height 32
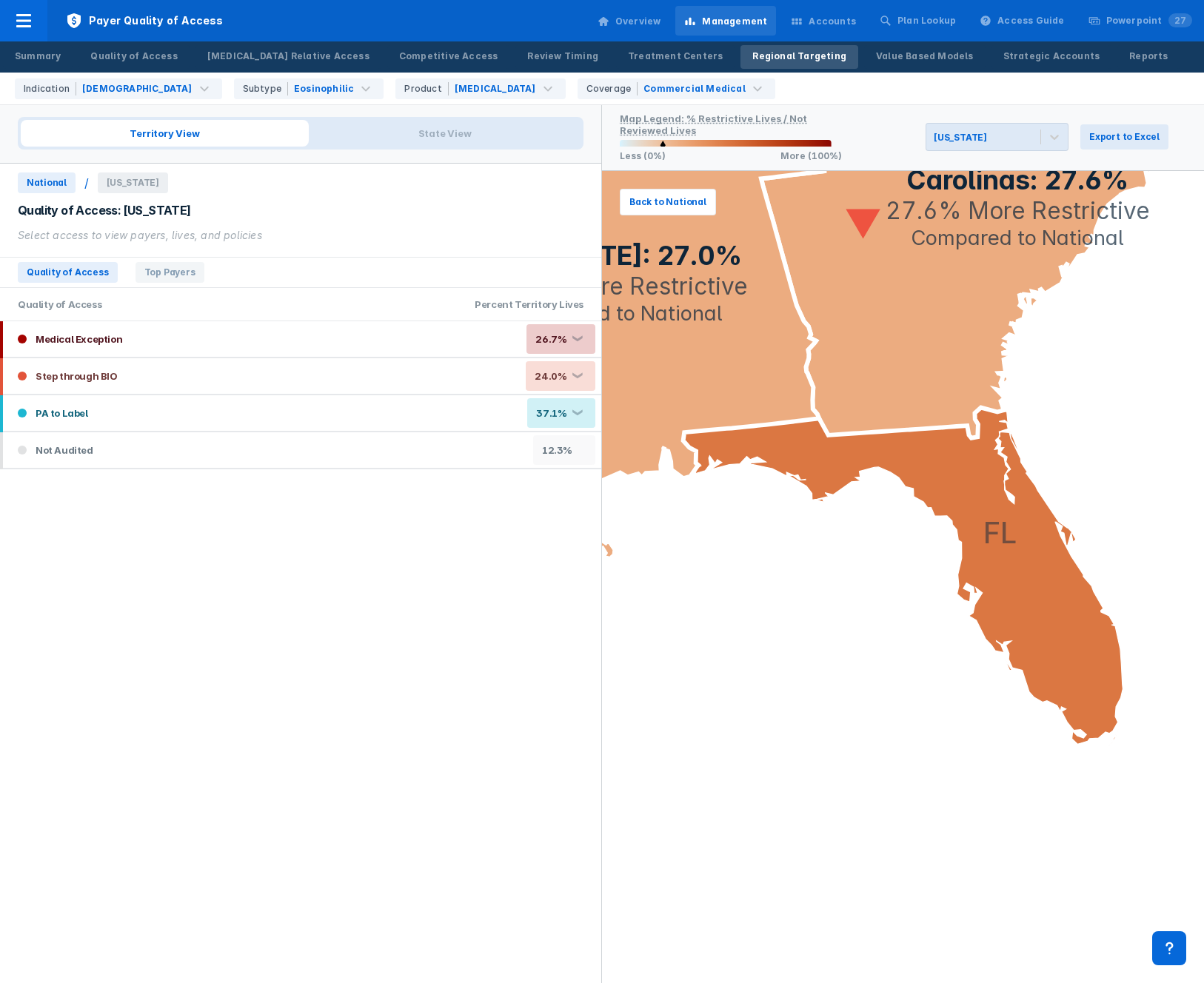
click at [126, 228] on div "Select access to view payers, lives, and policies" at bounding box center [301, 235] width 565 height 16
click at [54, 185] on span "National" at bounding box center [47, 182] width 57 height 21
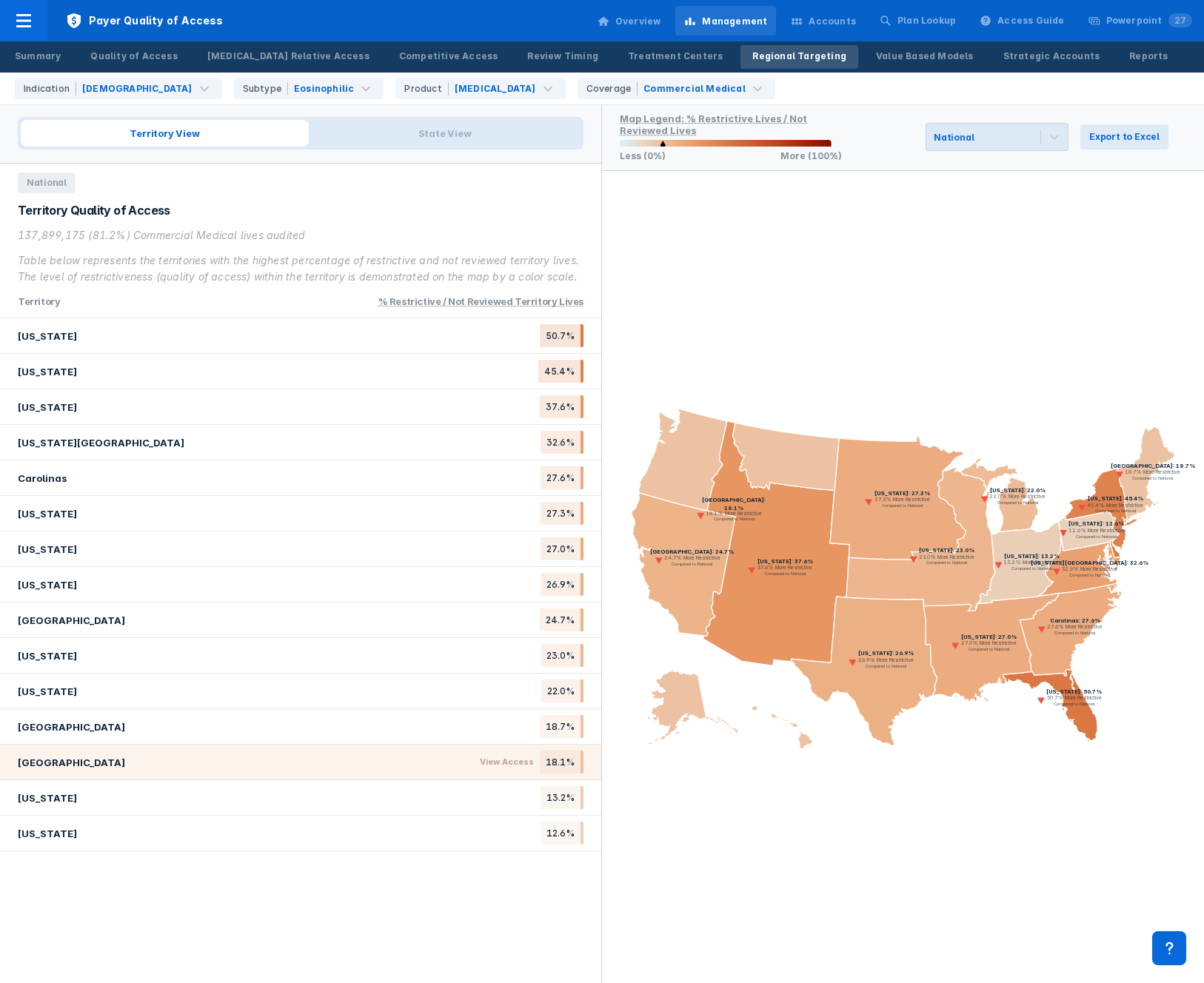
click at [86, 767] on div "[GEOGRAPHIC_DATA]" at bounding box center [71, 762] width 107 height 12
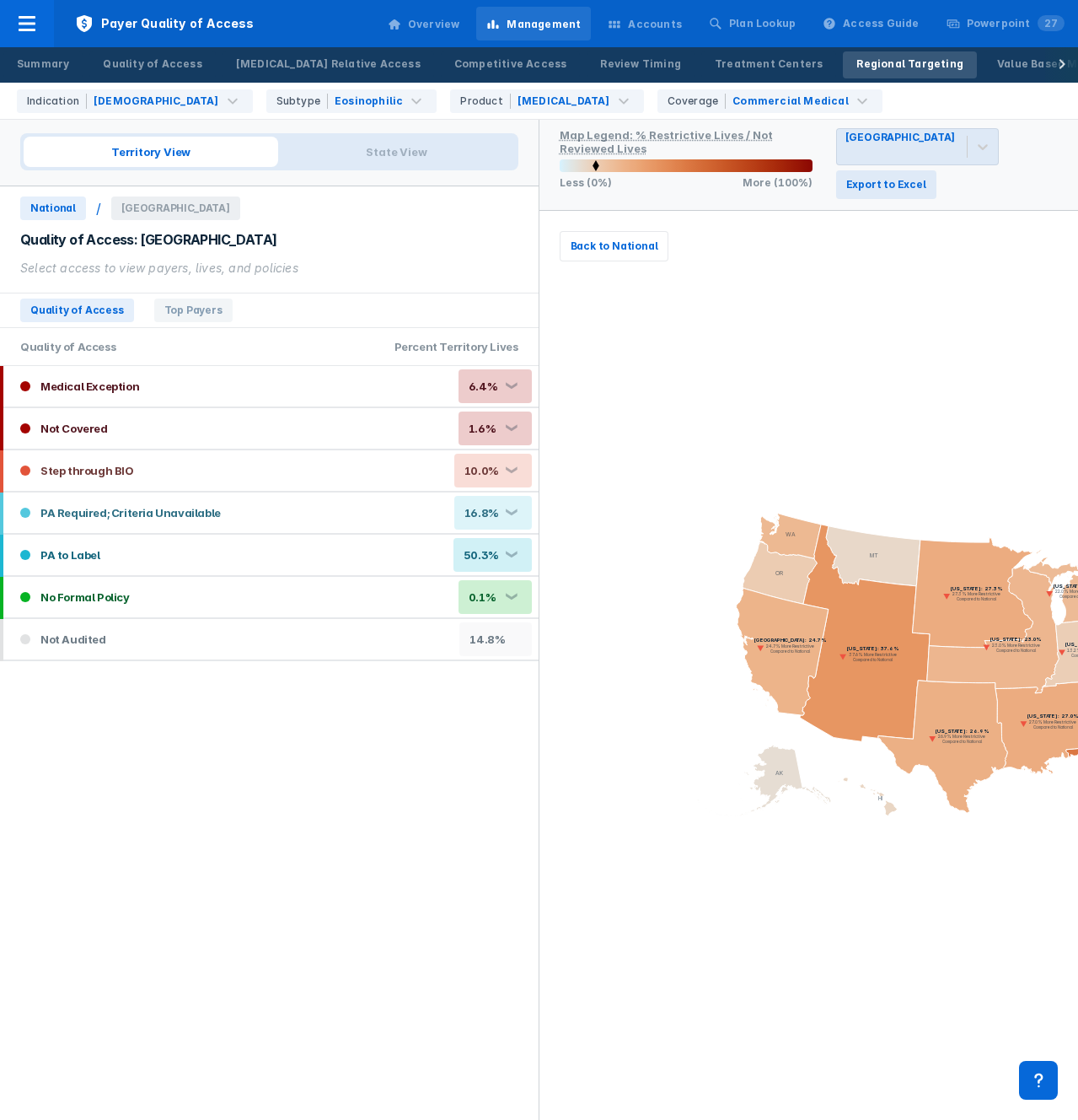
click at [60, 204] on span "National" at bounding box center [53, 208] width 65 height 24
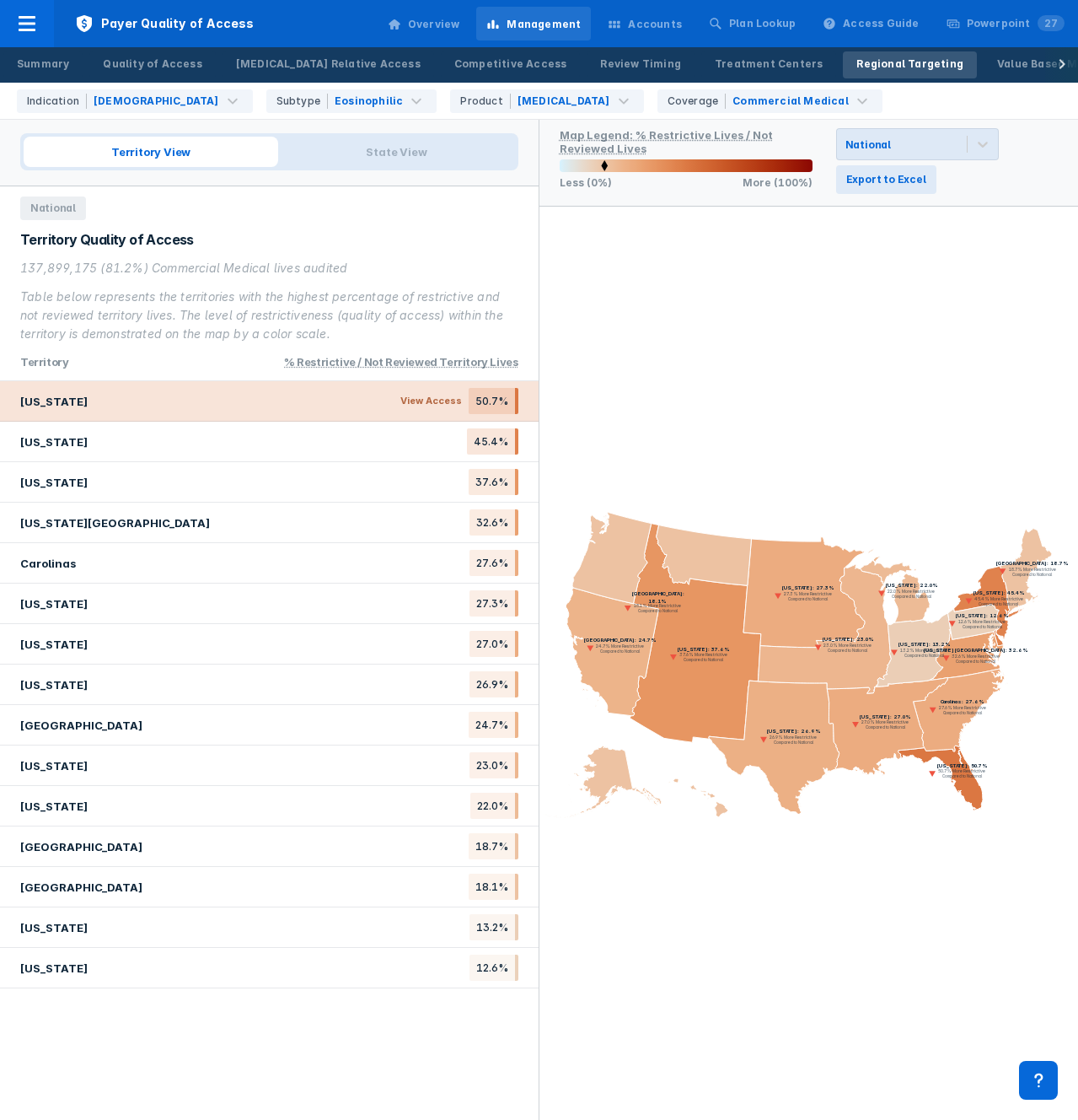
click at [435, 403] on span "View Access" at bounding box center [431, 401] width 75 height 27
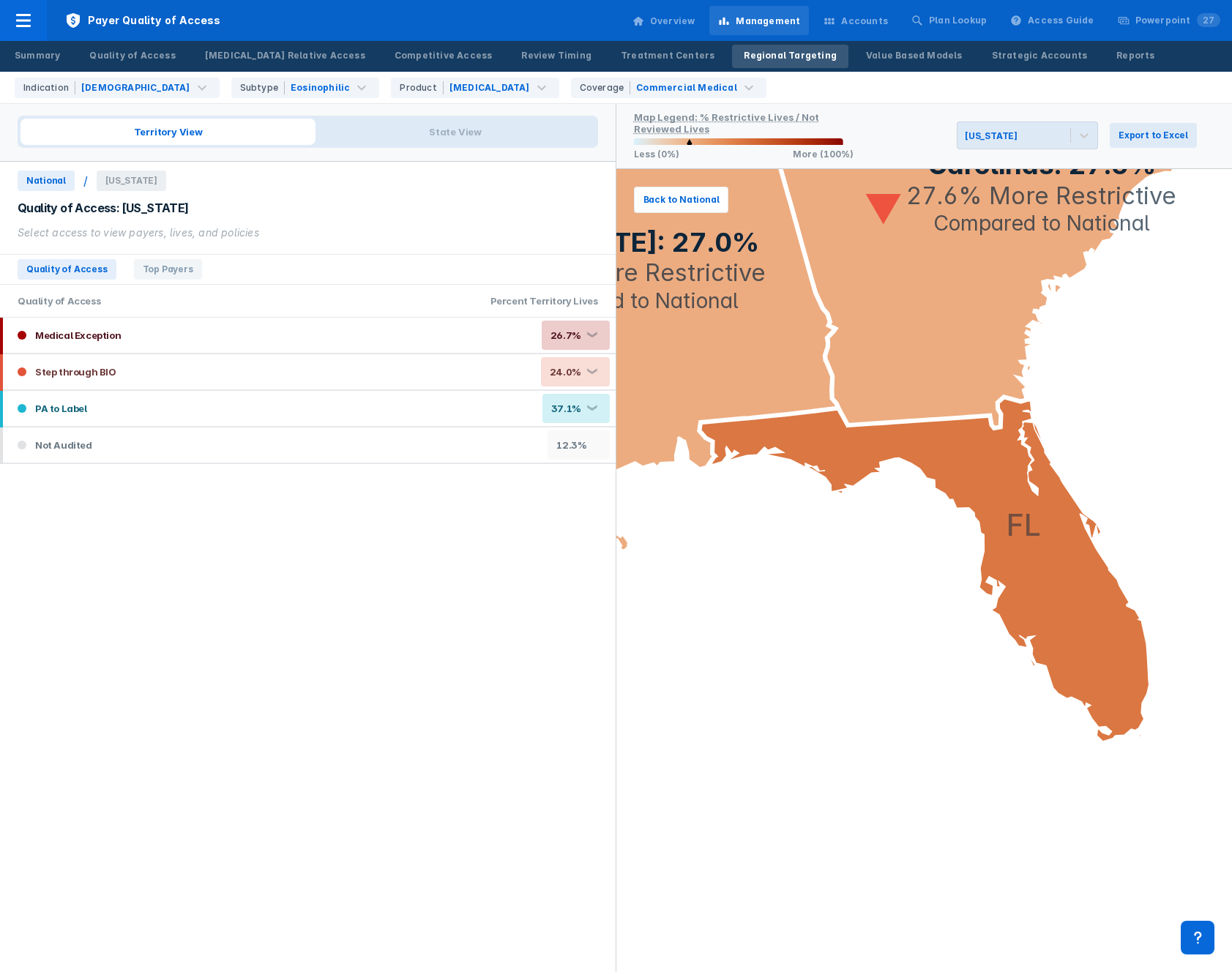
drag, startPoint x: 36, startPoint y: 180, endPoint x: 58, endPoint y: 188, distance: 23.4
click at [36, 180] on span "National" at bounding box center [46, 180] width 57 height 21
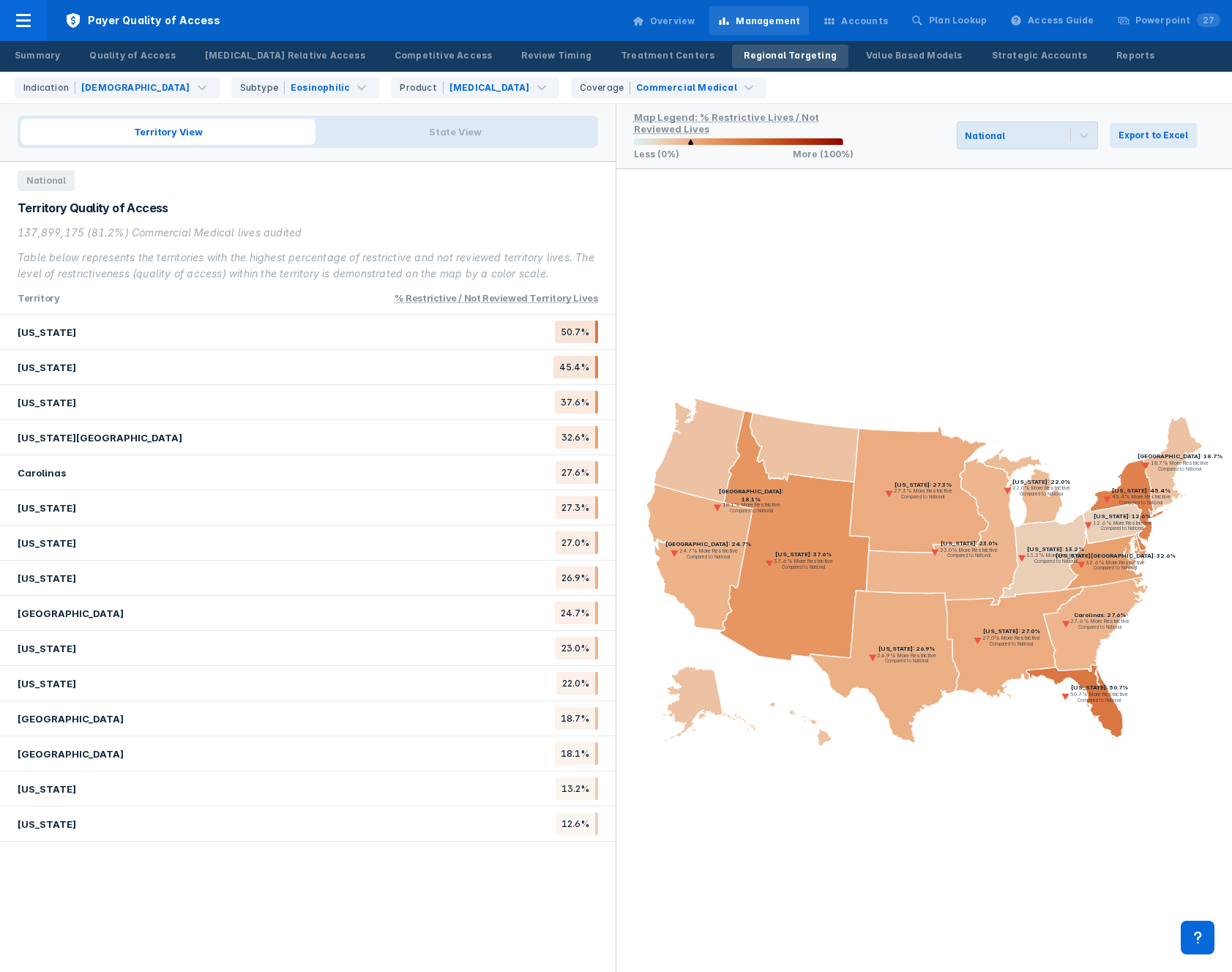
drag, startPoint x: 1135, startPoint y: 699, endPoint x: 1179, endPoint y: 660, distance: 58.8
click at [1079, 645] on icon "[US_STATE]: 50.7% 50.7% More Restrictive Compared to National [US_STATE]: 45.4%…" at bounding box center [925, 570] width 617 height 803
drag, startPoint x: 1174, startPoint y: 653, endPoint x: 1088, endPoint y: 601, distance: 100.5
click at [1088, 601] on icon "[US_STATE]: 50.7% 50.7% More Restrictive Compared to National [US_STATE]: 45.4%…" at bounding box center [925, 570] width 617 height 803
drag, startPoint x: 1023, startPoint y: 719, endPoint x: 1011, endPoint y: 687, distance: 34.2
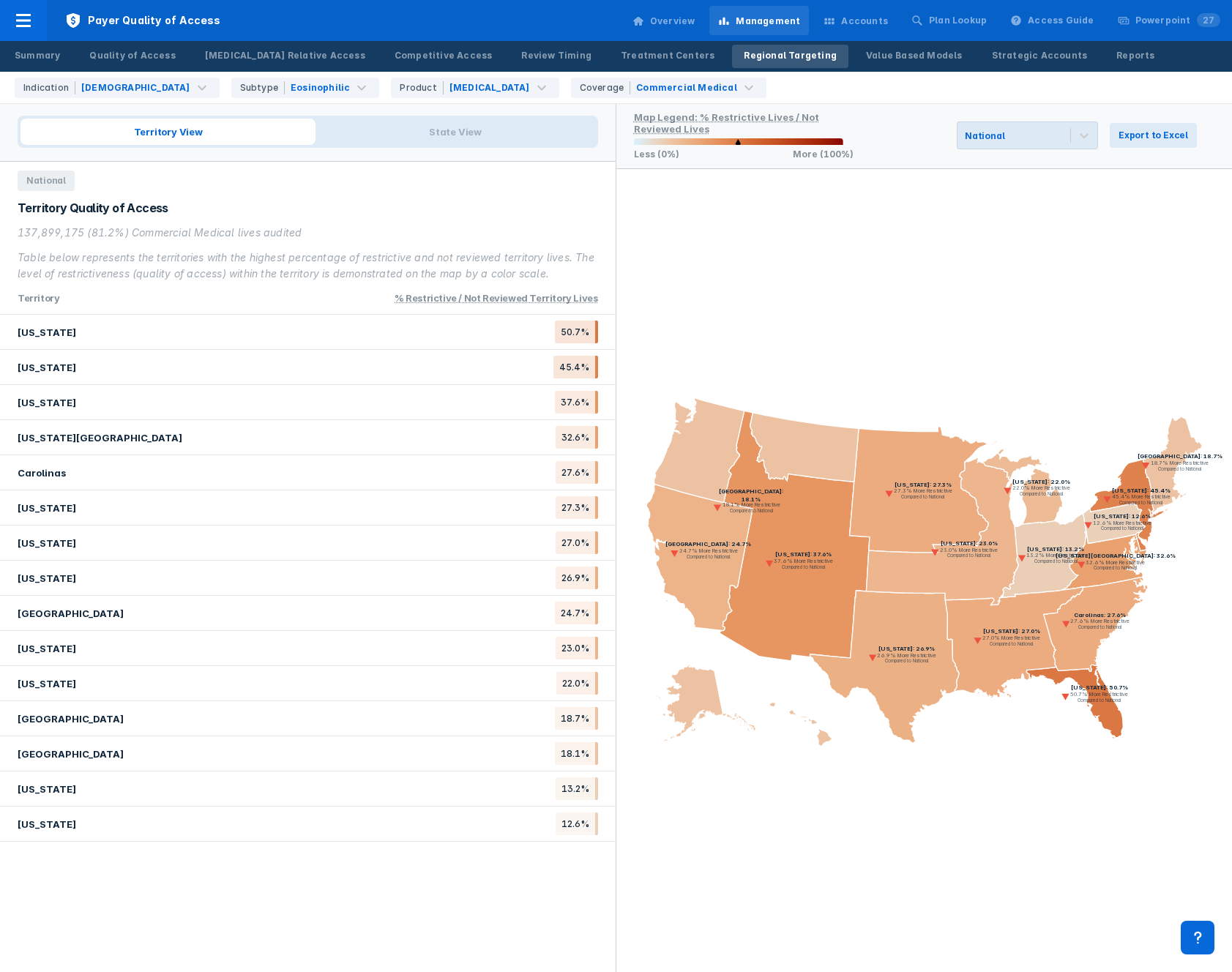
click at [1008, 687] on icon "[US_STATE]: 50.7% 50.7% More Restrictive Compared to National [US_STATE]: 45.4%…" at bounding box center [925, 570] width 617 height 803
click at [1103, 696] on text "50.7% More Restrictive" at bounding box center [1099, 695] width 58 height 7
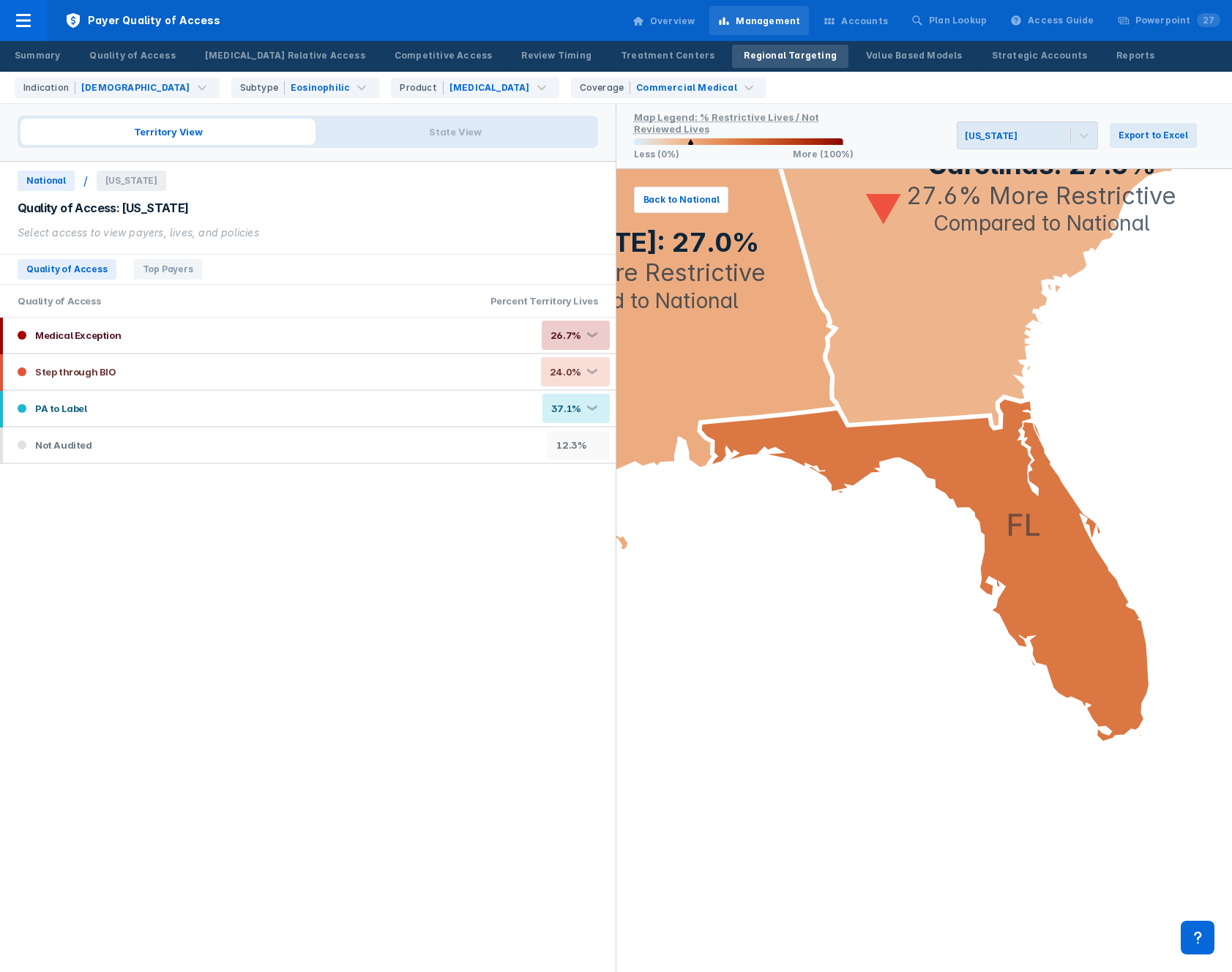
click at [922, 328] on icon at bounding box center [1029, 208] width 502 height 441
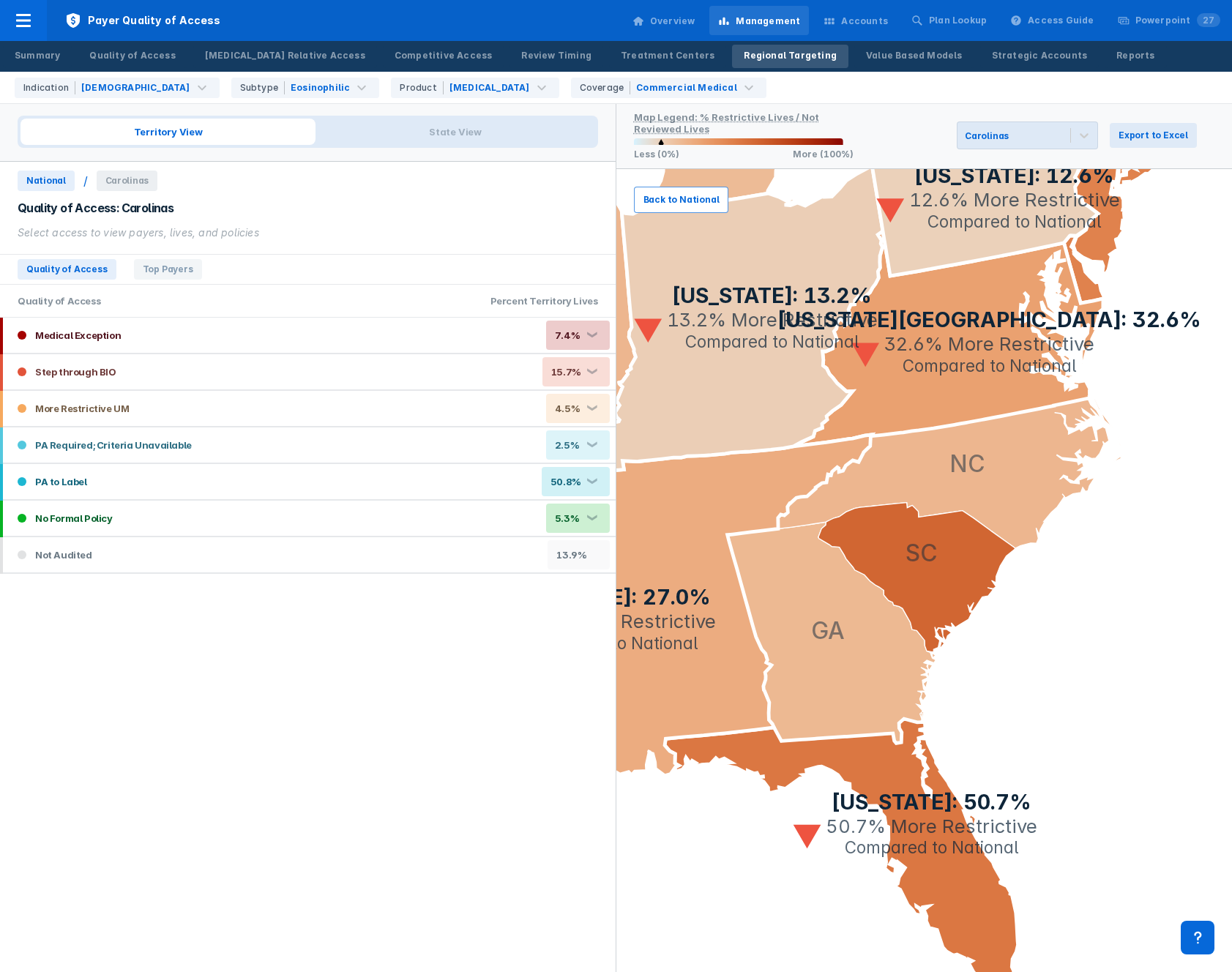
click at [698, 196] on span "Back to National" at bounding box center [681, 200] width 76 height 13
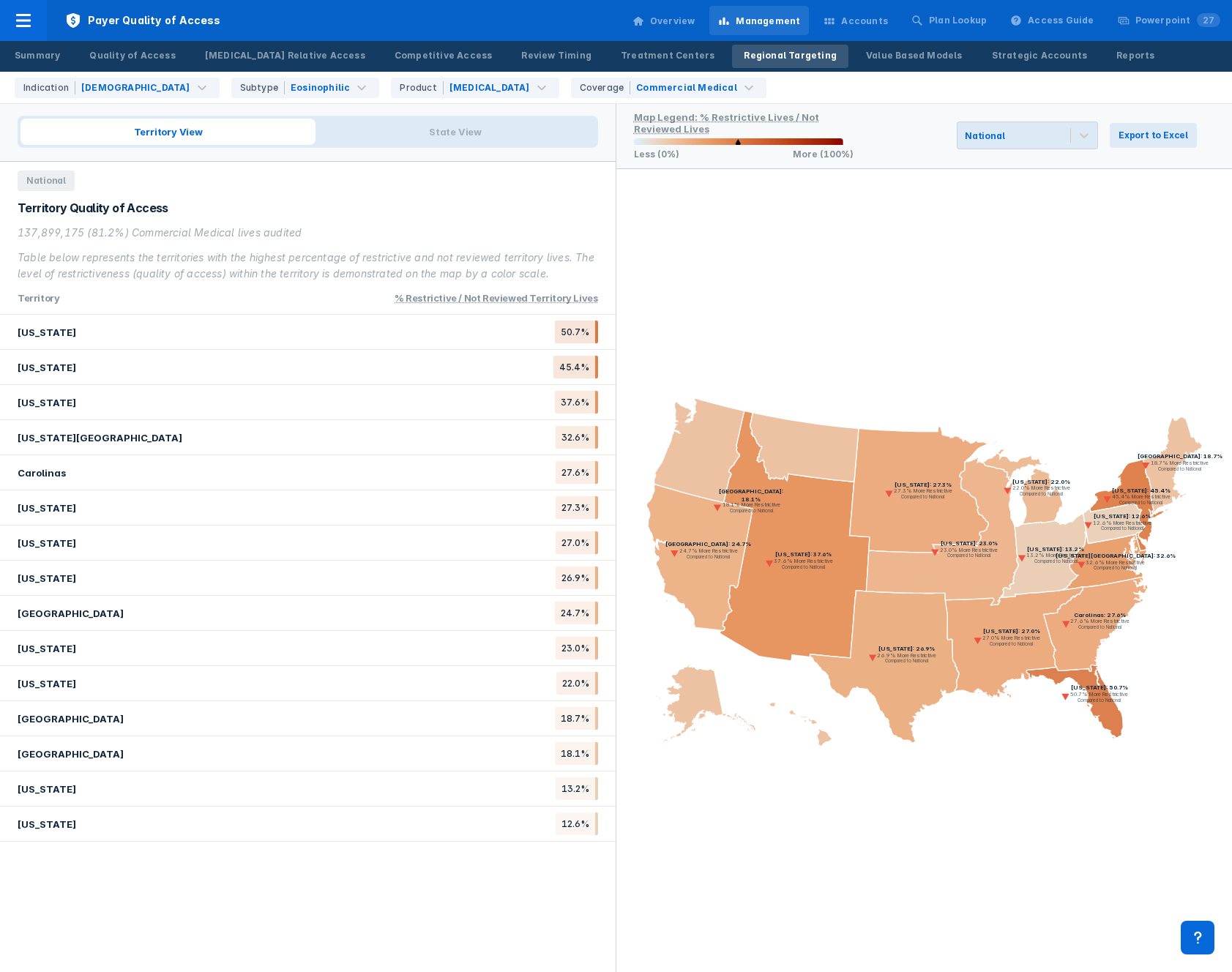
click at [1106, 707] on icon at bounding box center [1075, 702] width 97 height 74
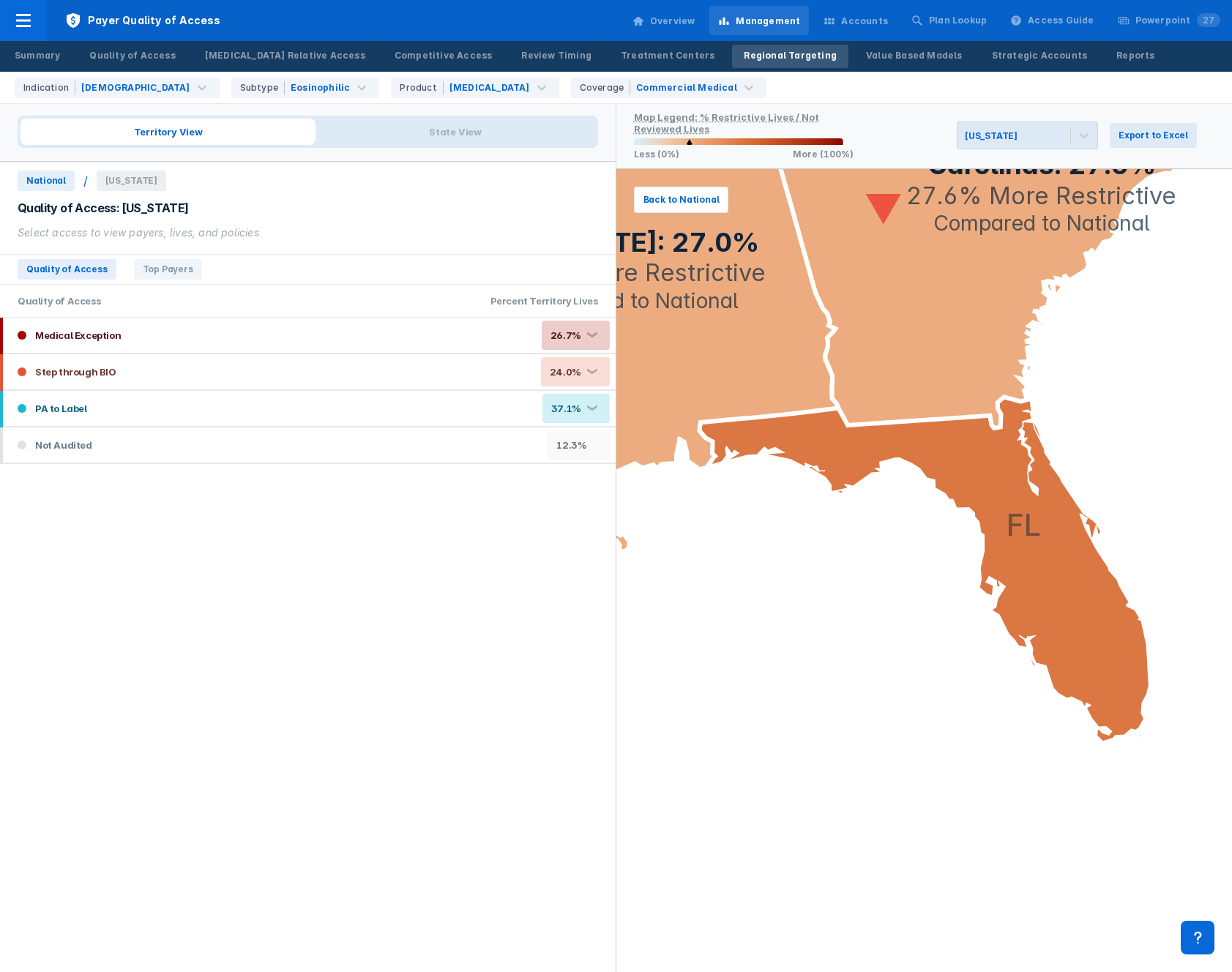
click at [41, 181] on span "National" at bounding box center [46, 180] width 57 height 21
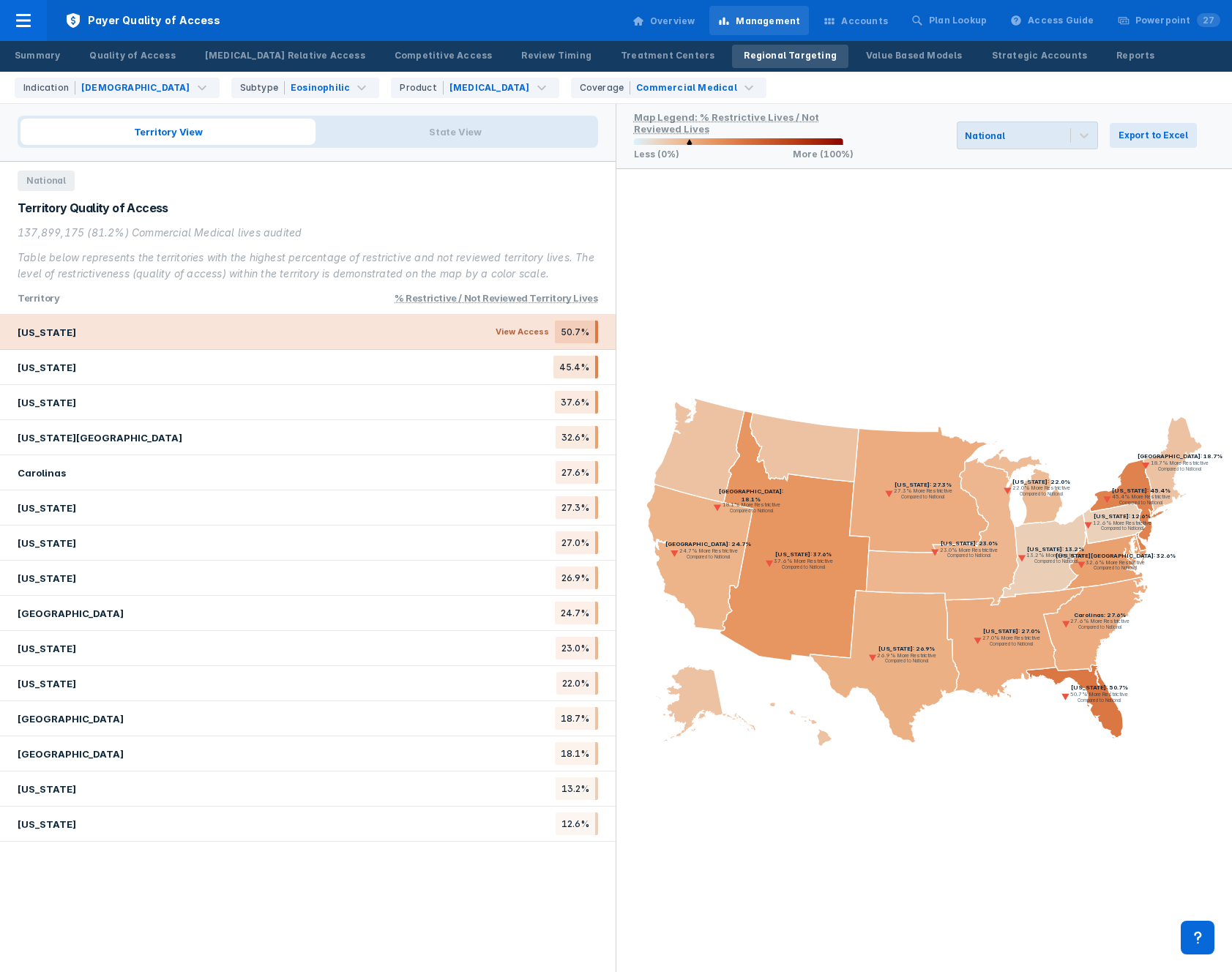
click at [472, 315] on div "[US_STATE] View Access 50.7%" at bounding box center [308, 332] width 616 height 35
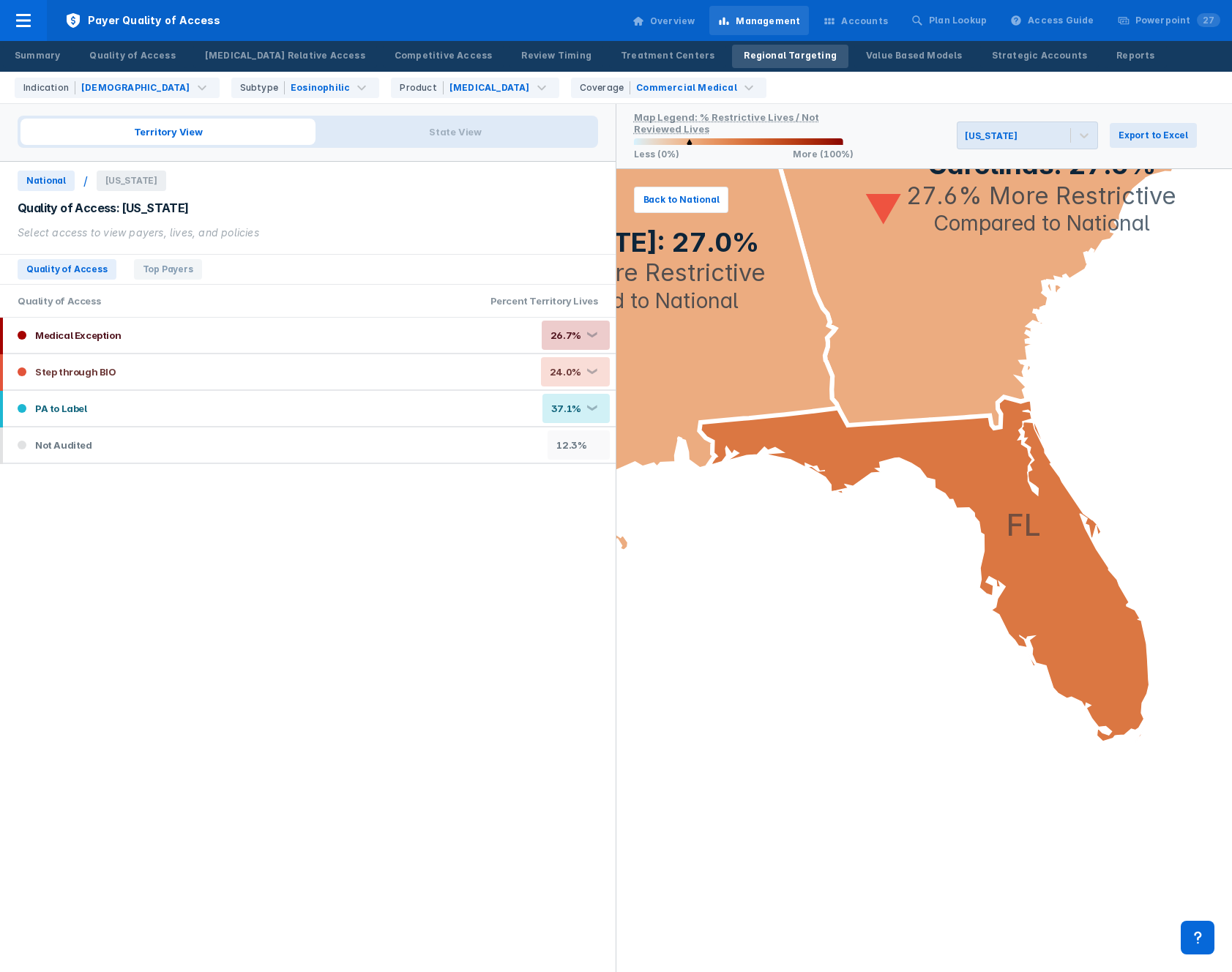
drag, startPoint x: 22, startPoint y: 181, endPoint x: 44, endPoint y: 180, distance: 22.0
click at [22, 180] on span "National" at bounding box center [46, 180] width 57 height 21
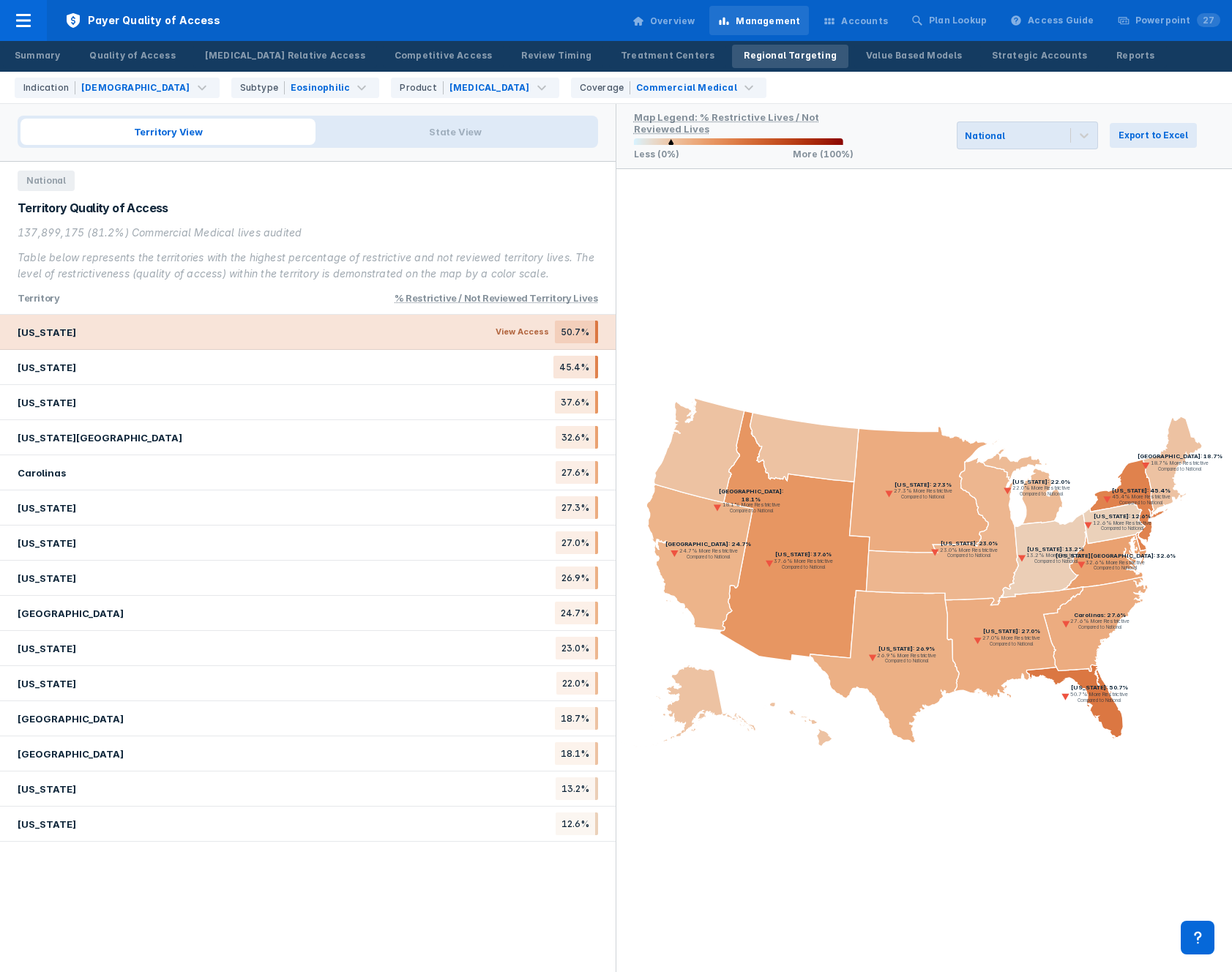
click at [213, 329] on div "[US_STATE] View Access 50.7%" at bounding box center [308, 332] width 616 height 35
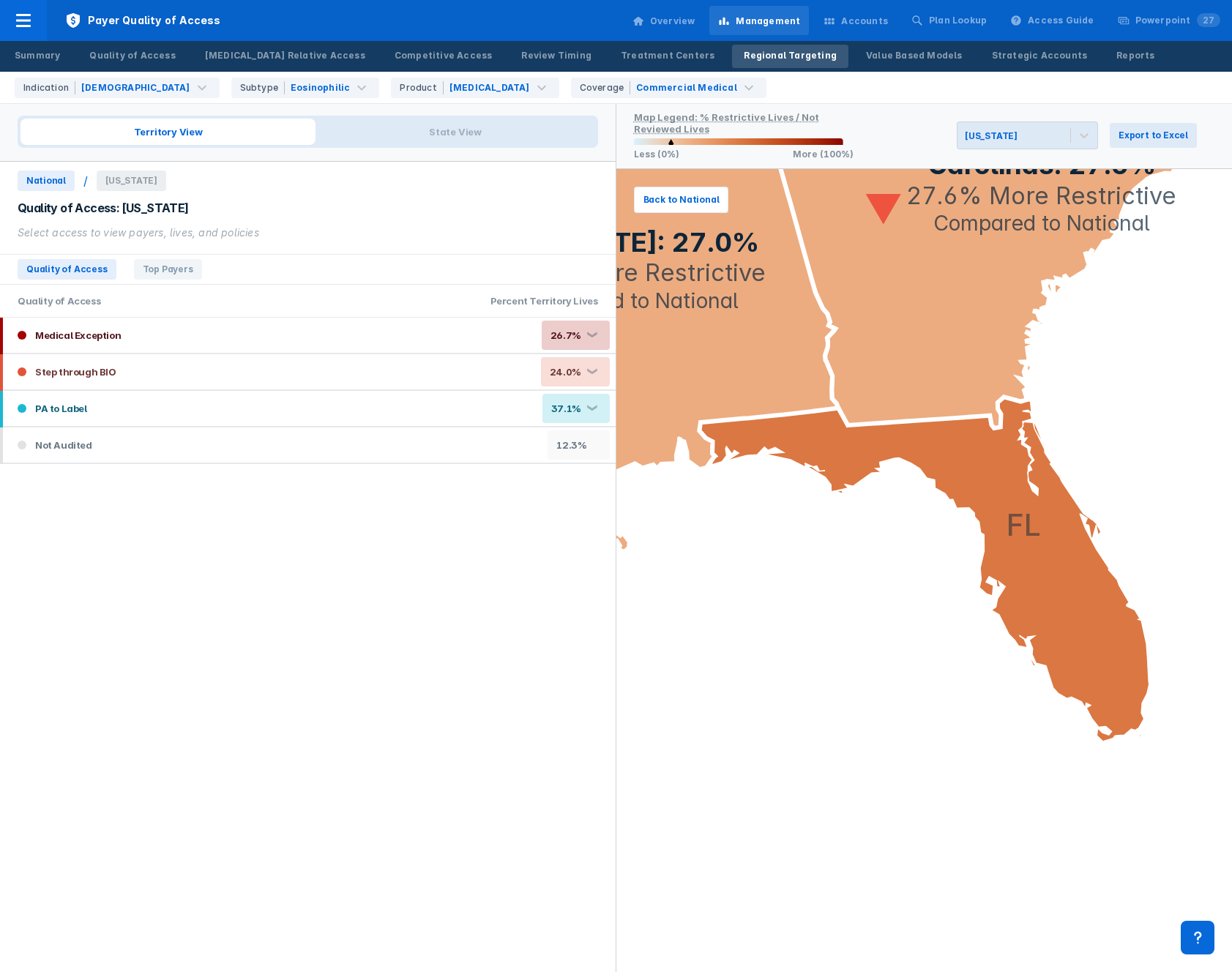
click at [258, 629] on div "Quality of Access Top Payers Quality of Access Percent Territory Lives Medical …" at bounding box center [308, 607] width 616 height 731
click at [47, 170] on span "National" at bounding box center [46, 180] width 57 height 21
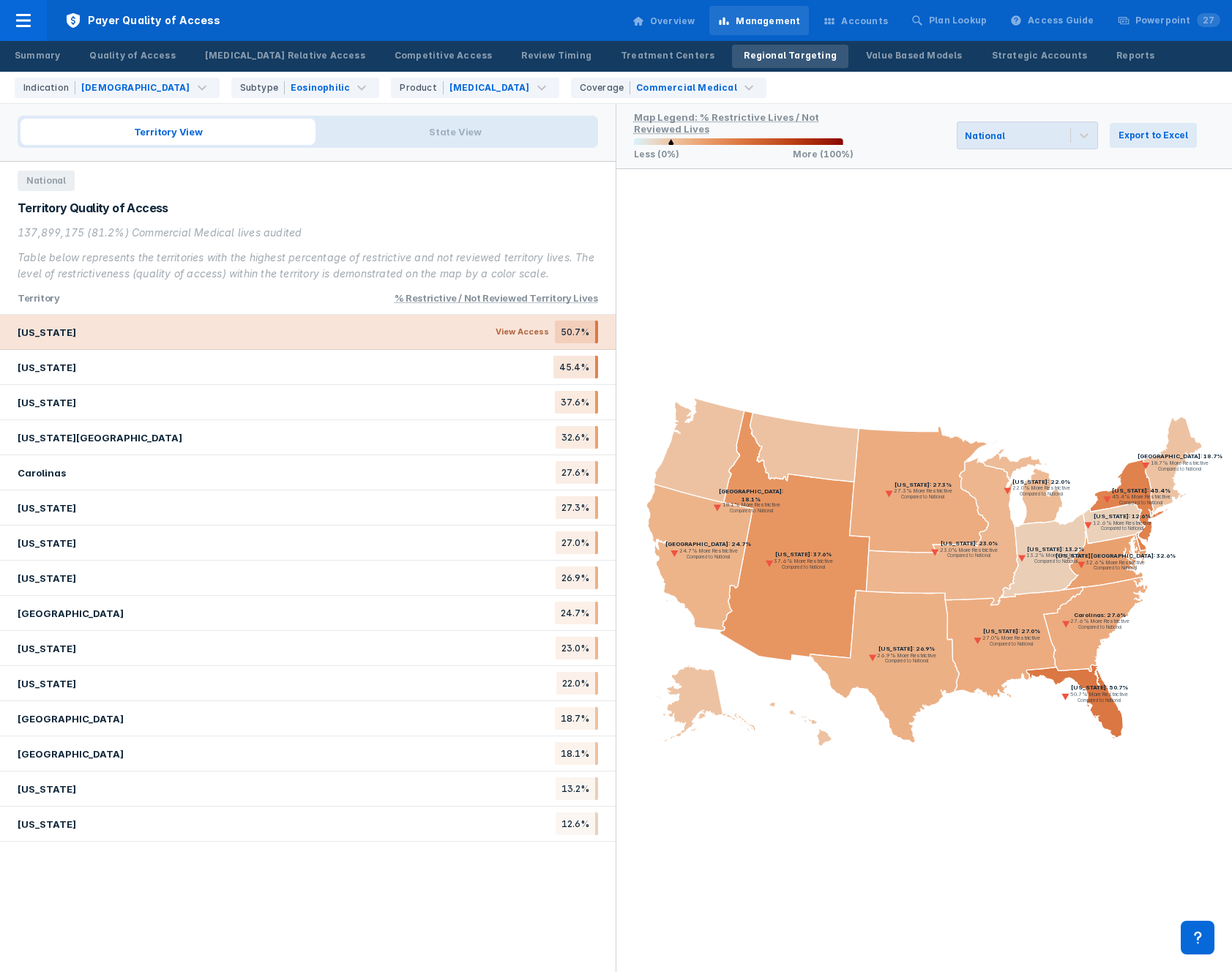
click at [151, 328] on div "[US_STATE] View Access 50.7%" at bounding box center [308, 332] width 616 height 35
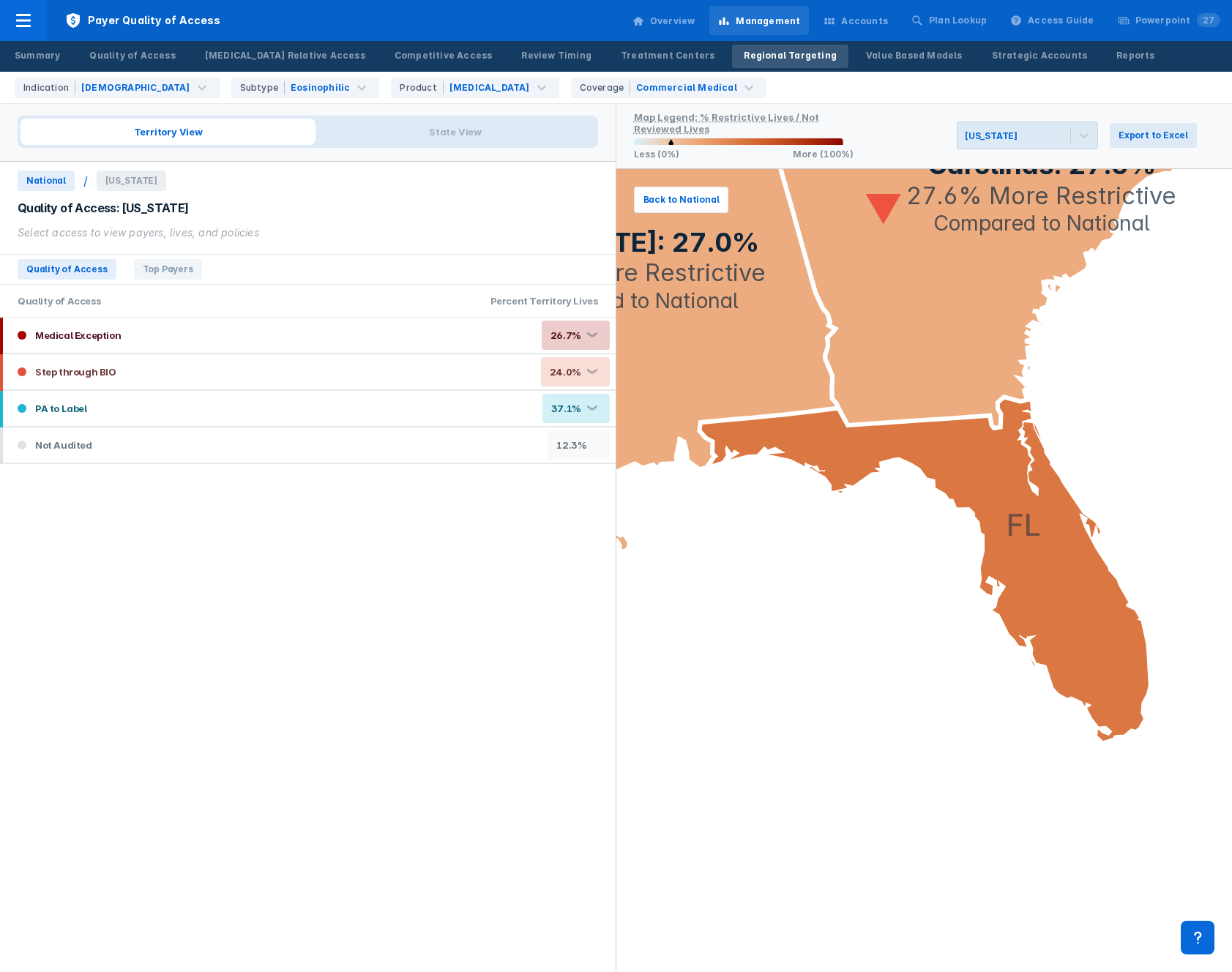
click at [40, 166] on div "Territory View State View National / [US_STATE] Quality of Access: [US_STATE] S…" at bounding box center [308, 537] width 617 height 869
click at [44, 174] on span "National" at bounding box center [46, 180] width 57 height 21
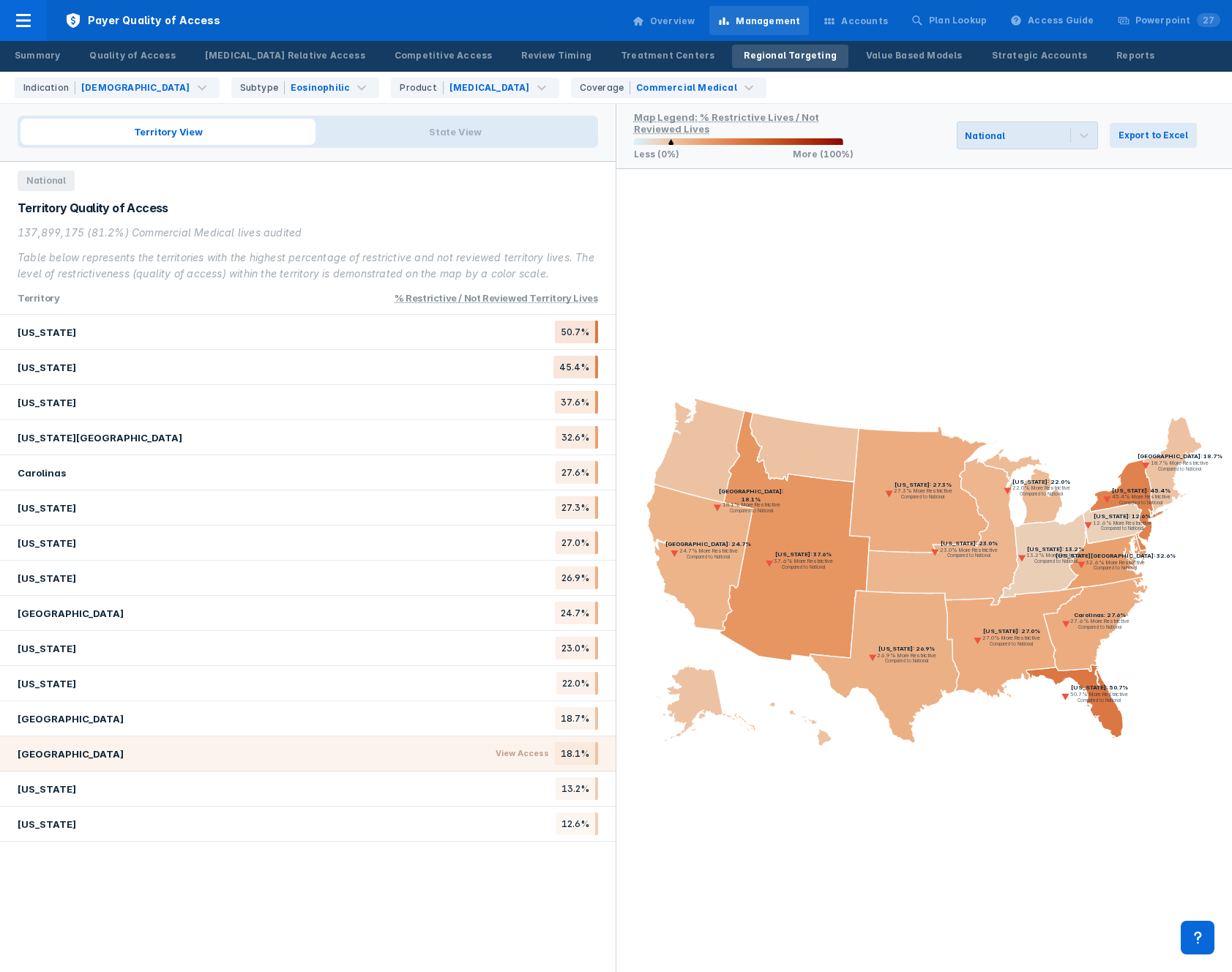
click at [118, 755] on div "Pacific Northwest View Access 18.1%" at bounding box center [308, 754] width 616 height 35
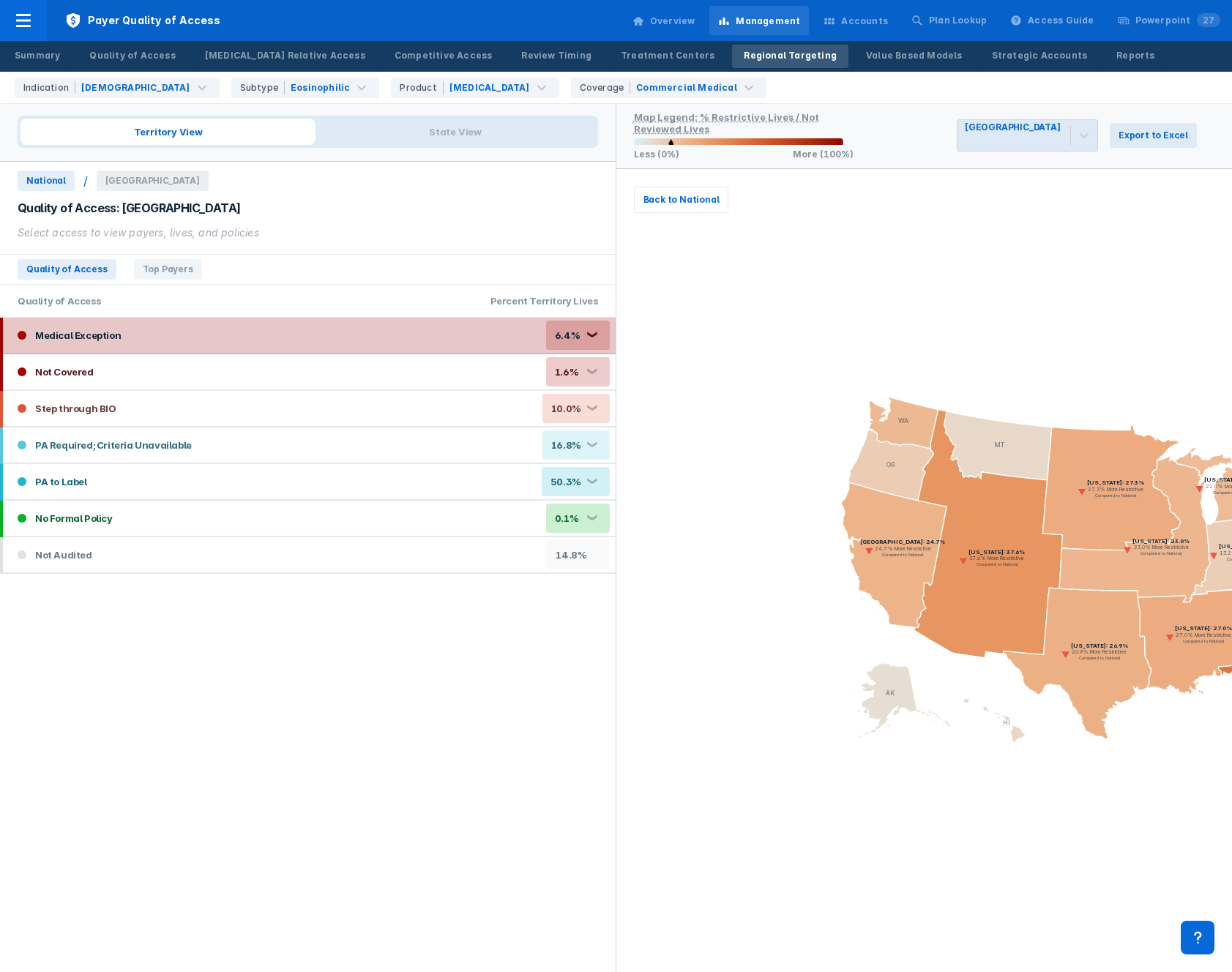
click at [148, 340] on div "Medical Exception 6.4% ❮" at bounding box center [310, 336] width 613 height 35
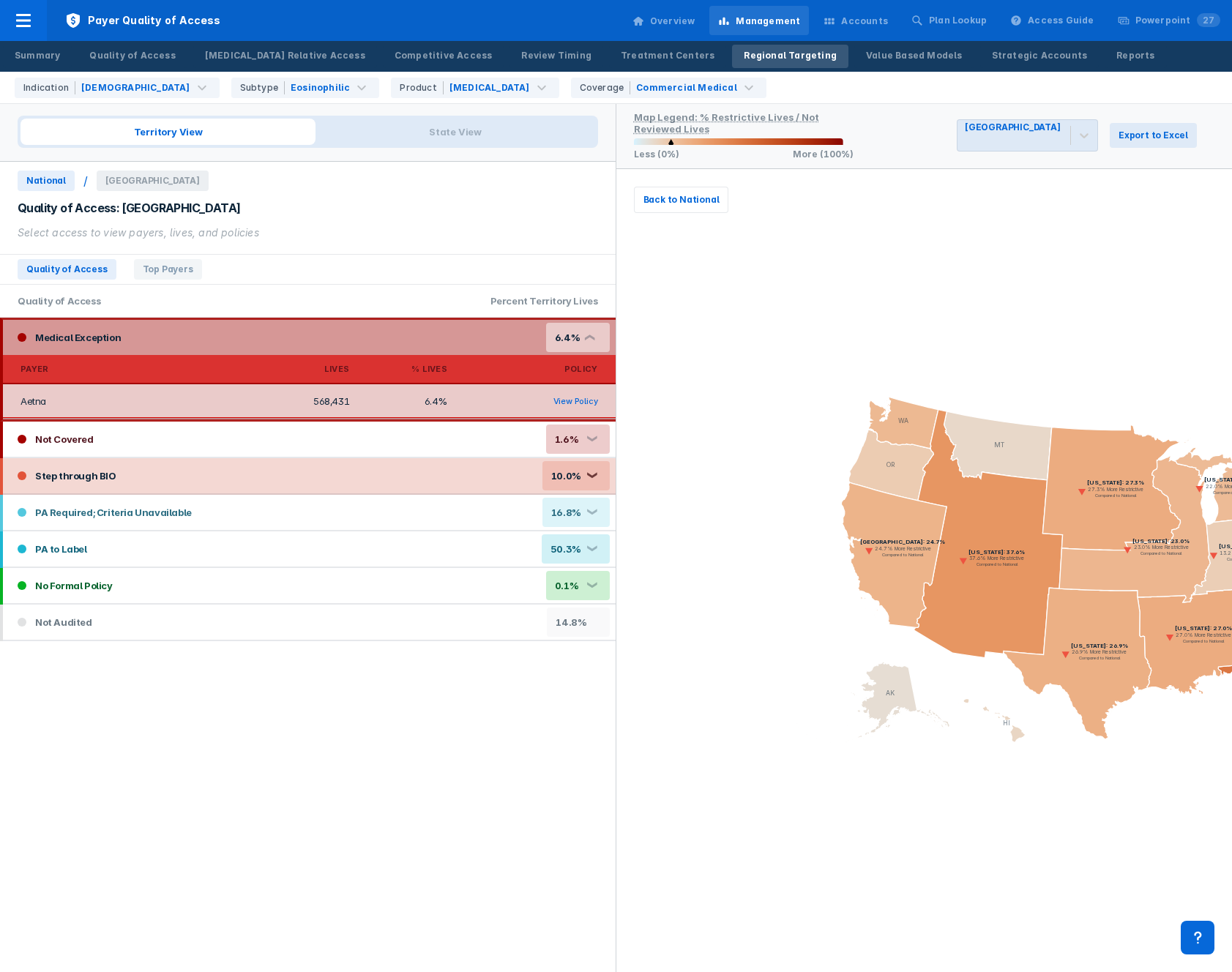
click at [214, 474] on div "Step through BIO 10.0% ❮" at bounding box center [310, 476] width 613 height 35
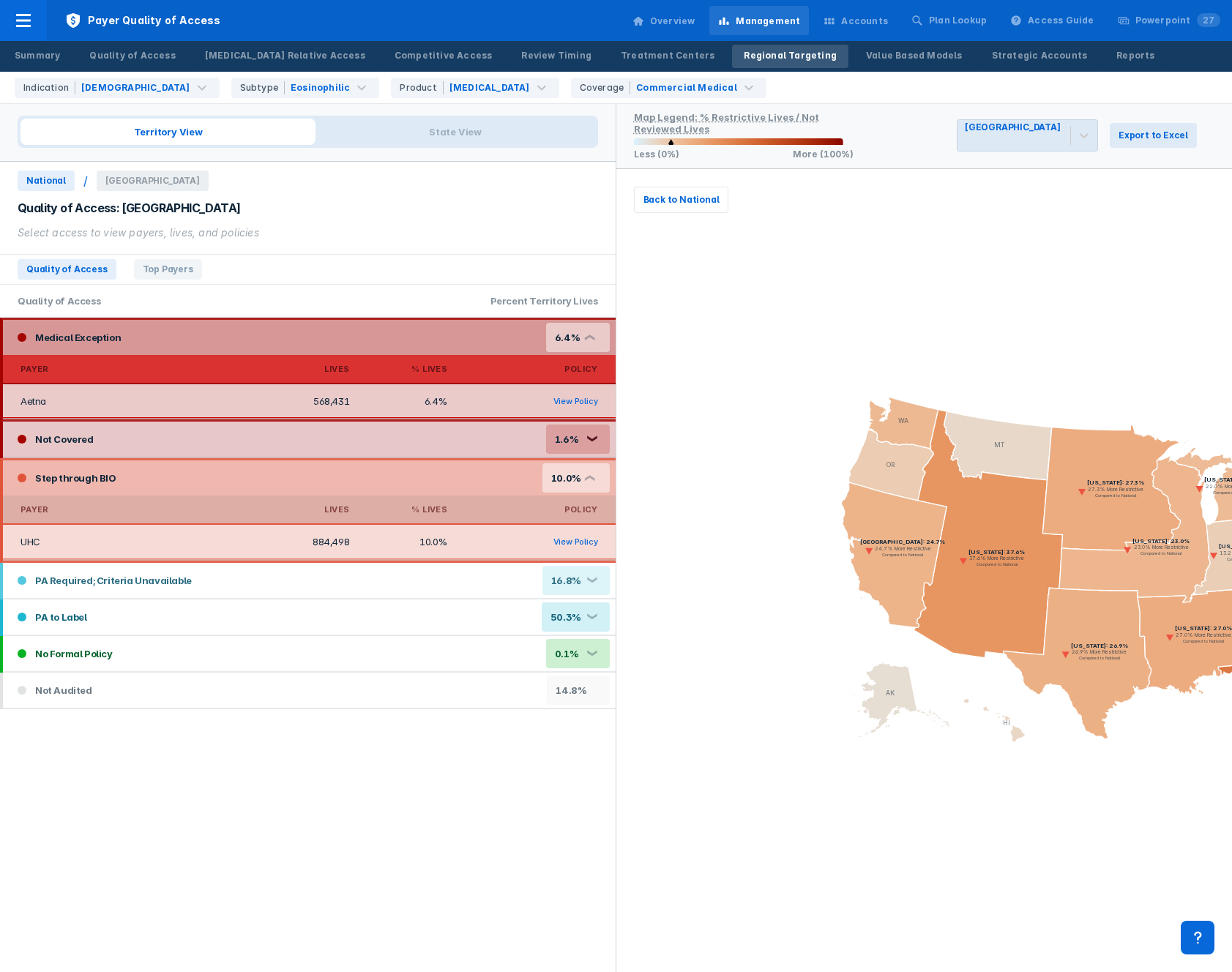
click at [226, 440] on div "Not Covered 1.6% ❮" at bounding box center [310, 439] width 613 height 35
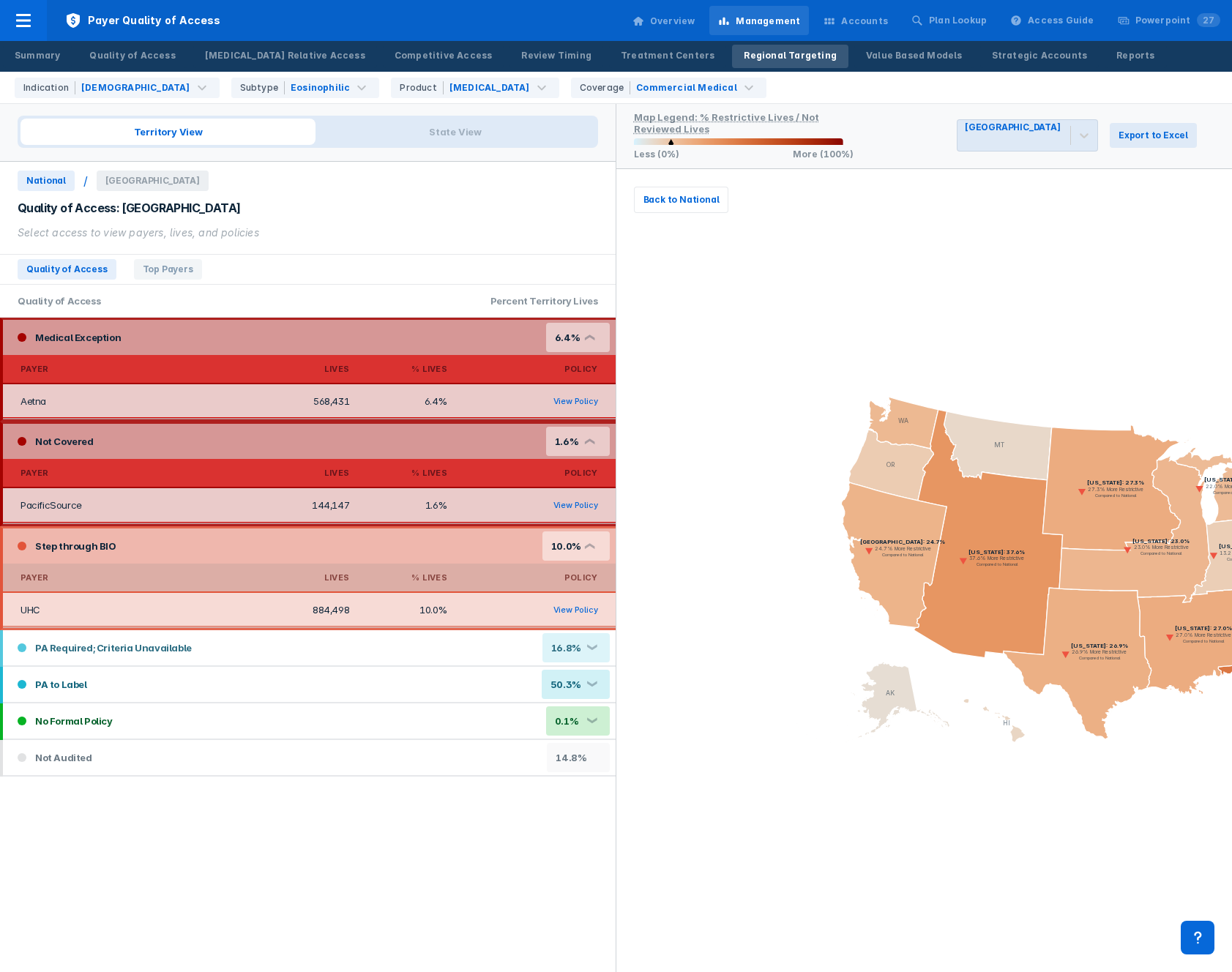
drag, startPoint x: 366, startPoint y: 856, endPoint x: 350, endPoint y: 852, distance: 16.5
click at [366, 856] on div "Quality of Access Top Payers Quality of Access Percent Territory Lives Medical …" at bounding box center [308, 607] width 616 height 731
drag, startPoint x: 12, startPoint y: 759, endPoint x: 141, endPoint y: 759, distance: 129.0
click at [135, 756] on div "Not Audited 14.8%" at bounding box center [310, 758] width 613 height 35
click at [140, 759] on div "Not Audited 14.8%" at bounding box center [310, 758] width 613 height 35
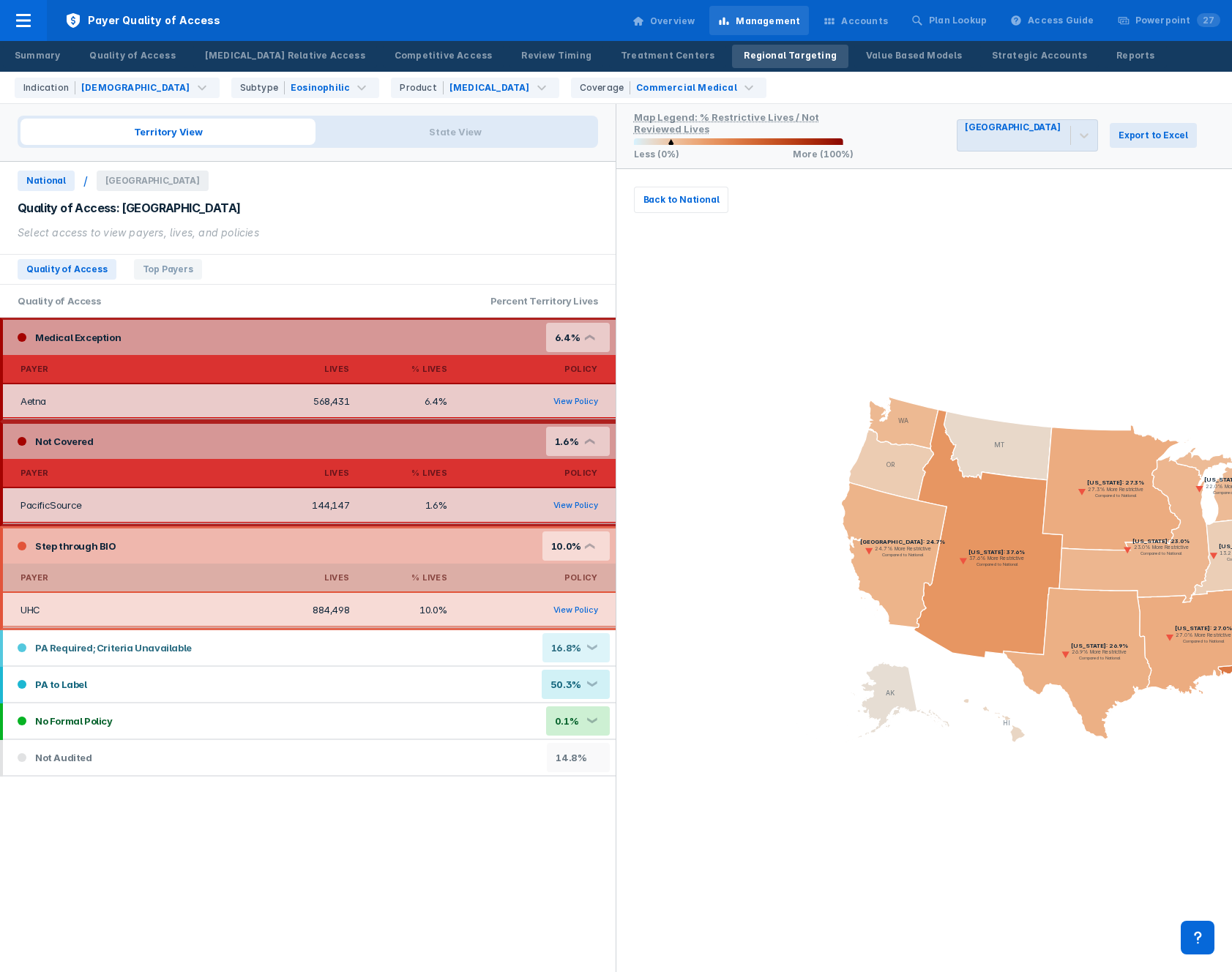
click at [1058, 306] on icon "[US_STATE]: 50.7% 50.7% More Restrictive Compared to National [US_STATE]: 45.4%…" at bounding box center [925, 570] width 617 height 803
click at [654, 207] on button "Back to National" at bounding box center [681, 200] width 95 height 26
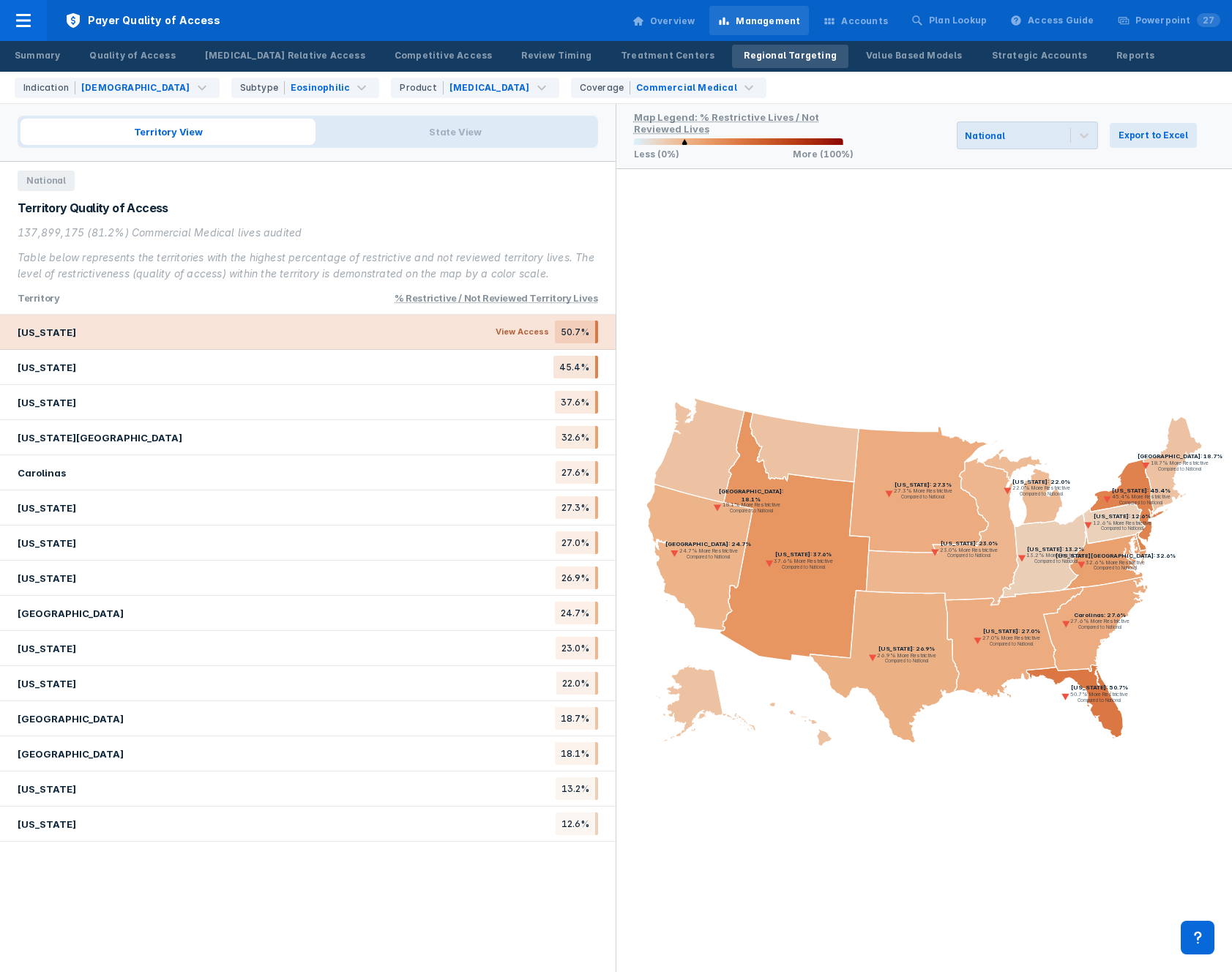
click at [320, 329] on div "[US_STATE] View Access 50.7%" at bounding box center [308, 332] width 616 height 35
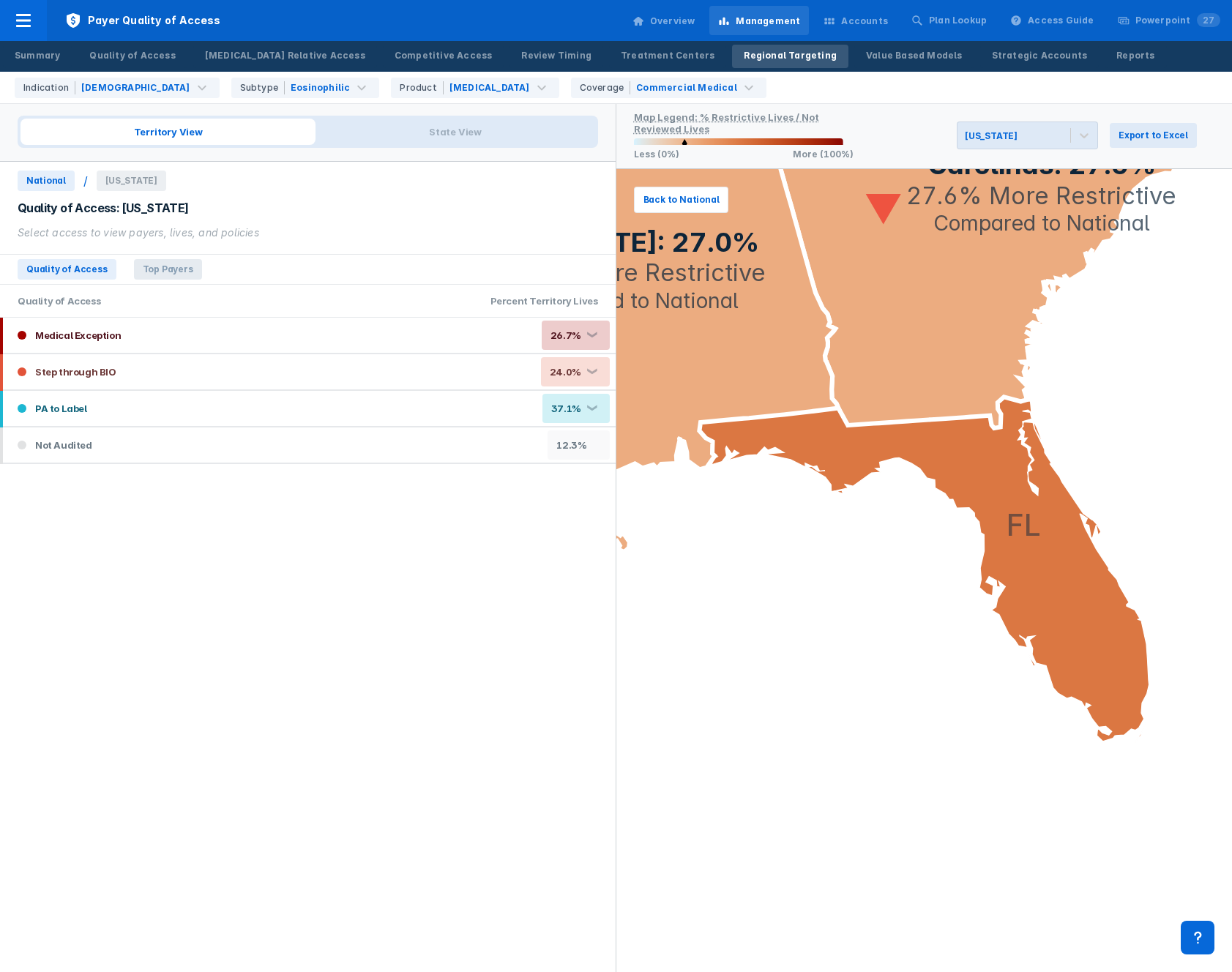
click at [139, 269] on span "Top Payers" at bounding box center [167, 269] width 68 height 21
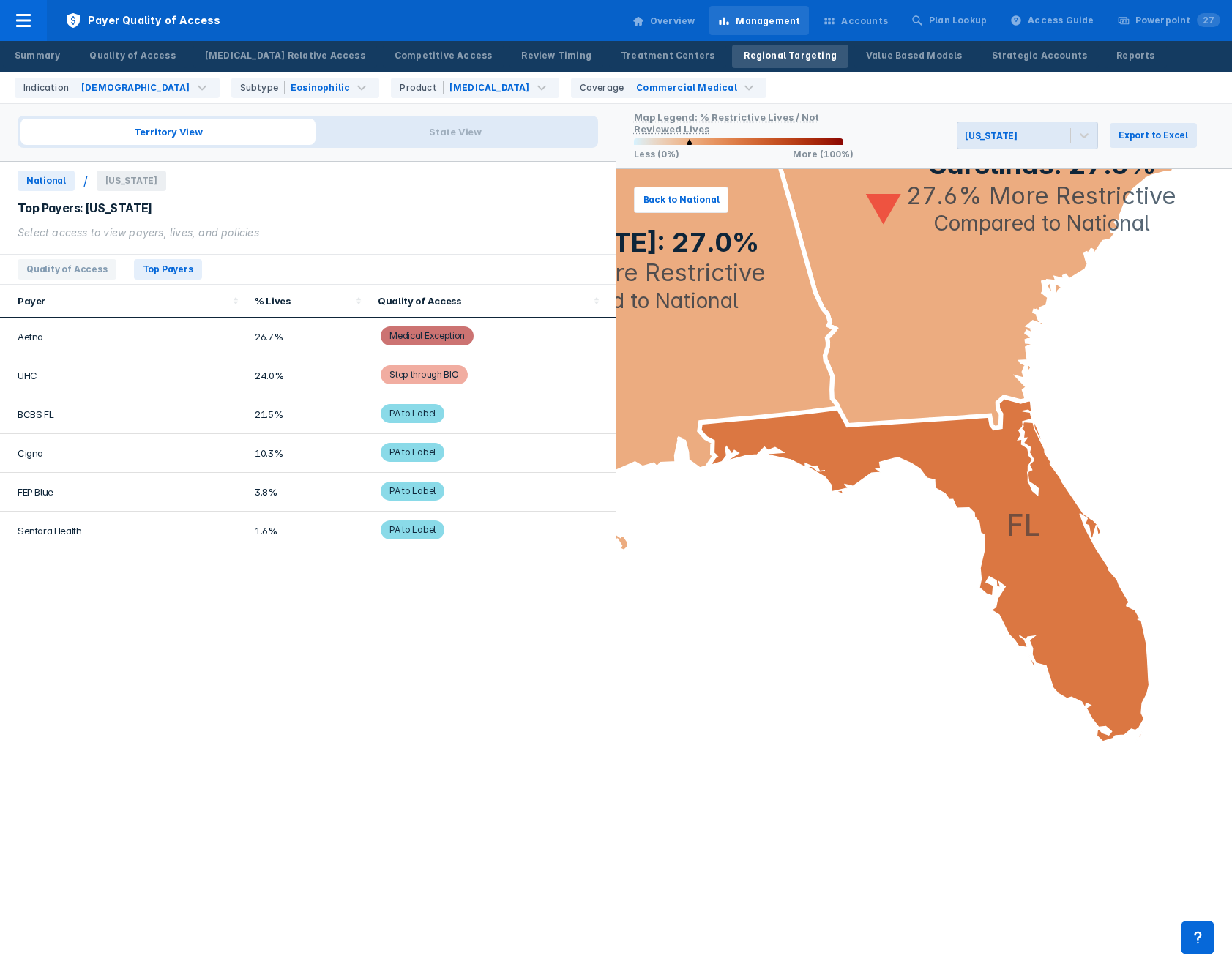
click at [36, 182] on span "National" at bounding box center [46, 180] width 57 height 21
